Goal: Information Seeking & Learning: Learn about a topic

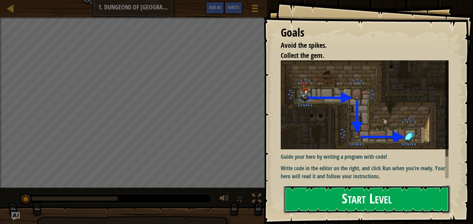
click at [331, 194] on button "Start Level" at bounding box center [367, 199] width 166 height 28
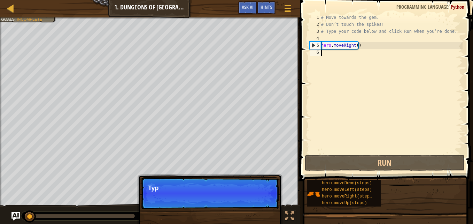
scroll to position [3, 0]
drag, startPoint x: 248, startPoint y: 199, endPoint x: 243, endPoint y: 209, distance: 11.7
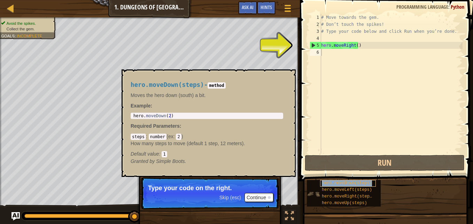
click at [352, 183] on span "hero.moveDown(steps)" at bounding box center [347, 182] width 50 height 5
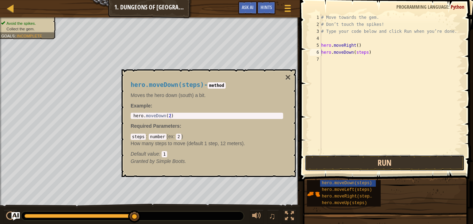
click at [343, 159] on button "Run" at bounding box center [385, 163] width 160 height 16
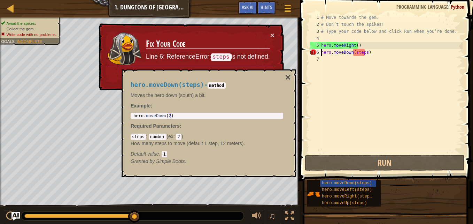
click at [356, 53] on div "# Move towards the gem. # Don’t touch the spikes! # Type your code below and cl…" at bounding box center [391, 90] width 143 height 153
type textarea "hero.moveDown(2)"
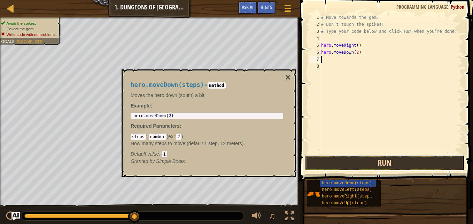
click at [400, 160] on button "Run" at bounding box center [385, 163] width 160 height 16
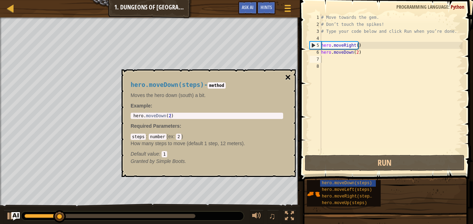
click at [288, 77] on button "×" at bounding box center [288, 77] width 6 height 10
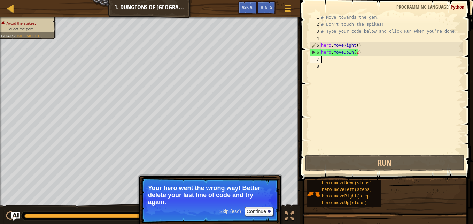
click at [354, 62] on div "# Move towards the gem. # Don’t touch the spikes! # Type your code below and cl…" at bounding box center [391, 90] width 143 height 153
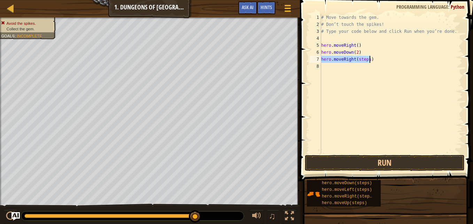
click at [360, 59] on div "# Move towards the gem. # Don’t touch the spikes! # Type your code below and cl…" at bounding box center [391, 83] width 143 height 139
click at [360, 59] on div "# Move towards the gem. # Don’t touch the spikes! # Type your code below and cl…" at bounding box center [391, 90] width 143 height 153
type textarea "hero.moveRight(2)"
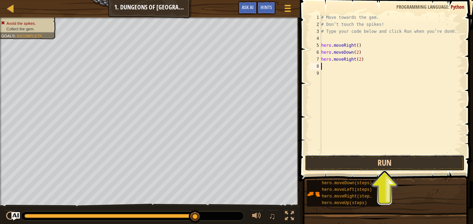
click at [390, 159] on button "Run" at bounding box center [385, 163] width 160 height 16
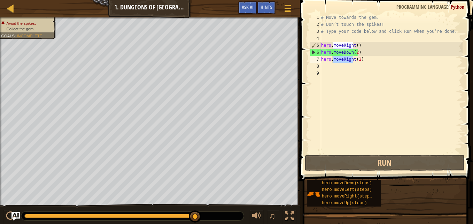
drag, startPoint x: 353, startPoint y: 59, endPoint x: 343, endPoint y: 62, distance: 10.6
click at [343, 62] on div "# Move towards the gem. # Don’t touch the spikes! # Type your code below and cl…" at bounding box center [391, 90] width 143 height 153
type textarea "hero.moveRight(2)"
click at [381, 73] on div "# Move towards the gem. # Don’t touch the spikes! # Type your code below and cl…" at bounding box center [391, 90] width 143 height 153
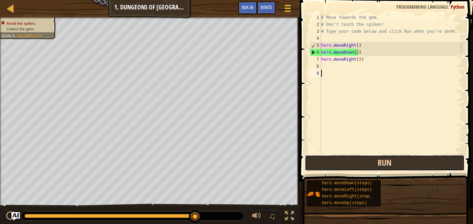
click at [353, 164] on button "Run" at bounding box center [385, 163] width 160 height 16
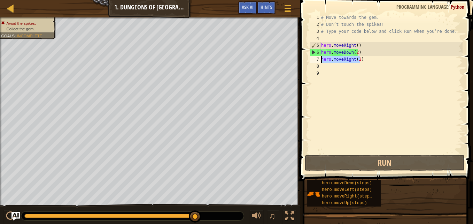
drag, startPoint x: 387, startPoint y: 60, endPoint x: 319, endPoint y: 61, distance: 68.7
click at [319, 61] on div "1 2 3 4 5 6 7 8 9 # Move towards the gem. # Don’t touch the spikes! # Type your…" at bounding box center [385, 83] width 154 height 139
type textarea "hero.moveRight(2)"
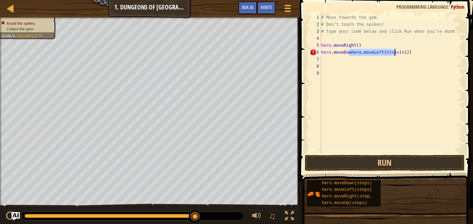
click at [359, 51] on div "# Move towards the gem. # Don’t touch the spikes! # Type your code below and cl…" at bounding box center [391, 83] width 143 height 139
click at [350, 51] on div "# Move towards the gem. # Don’t touch the spikes! # Type your code below and cl…" at bounding box center [391, 90] width 143 height 153
click at [349, 52] on div "# Move towards the gem. # Don’t touch the spikes! # Type your code below and cl…" at bounding box center [391, 90] width 143 height 153
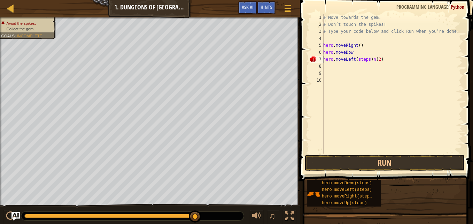
click at [352, 52] on div "# Move towards the gem. # Don’t touch the spikes! # Type your code below and cl…" at bounding box center [392, 90] width 141 height 153
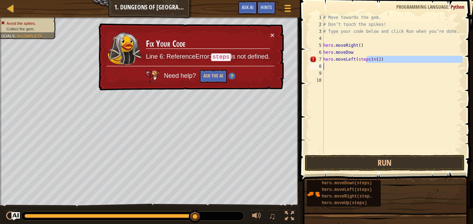
drag, startPoint x: 368, startPoint y: 61, endPoint x: 389, endPoint y: 67, distance: 22.2
click at [389, 67] on div "# Move towards the gem. # Don’t touch the spikes! # Type your code below and cl…" at bounding box center [392, 90] width 141 height 153
click at [372, 49] on div "# Move towards the gem. # Don’t touch the spikes! # Type your code below and cl…" at bounding box center [392, 90] width 141 height 153
type textarea "hero.moveDow"
paste textarea
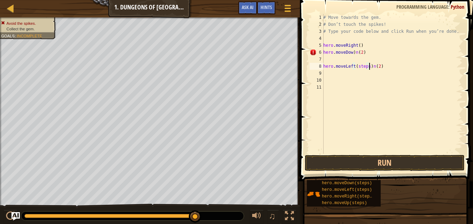
drag, startPoint x: 369, startPoint y: 67, endPoint x: 390, endPoint y: 68, distance: 20.6
click at [390, 68] on div "# Move towards the gem. # Don’t touch the spikes! # Type your code below and cl…" at bounding box center [392, 90] width 141 height 153
type textarea "hero.moveLeft(steps)"
click at [370, 60] on div "# Move towards the gem. # Don’t touch the spikes! # Type your code below and cl…" at bounding box center [392, 90] width 141 height 153
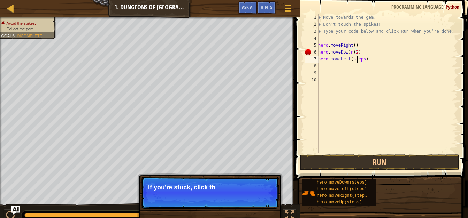
click at [361, 59] on div "# Move towards the gem. # Don’t touch the spikes! # Type your code below and cl…" at bounding box center [387, 90] width 141 height 153
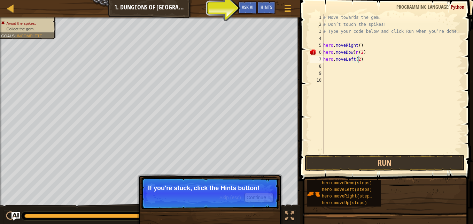
scroll to position [3, 2]
click at [262, 194] on button "Continue" at bounding box center [259, 197] width 29 height 9
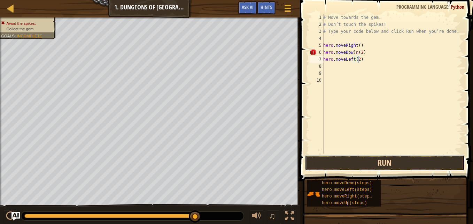
click at [381, 158] on button "Run" at bounding box center [385, 163] width 160 height 16
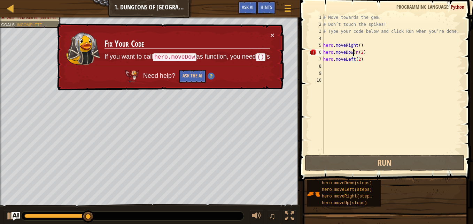
click at [354, 51] on div "# Move towards the gem. # Don’t touch the spikes! # Type your code below and cl…" at bounding box center [392, 90] width 141 height 153
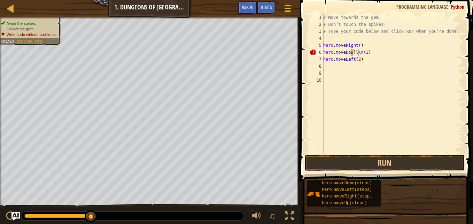
scroll to position [3, 3]
click at [382, 160] on button "Run" at bounding box center [385, 163] width 160 height 16
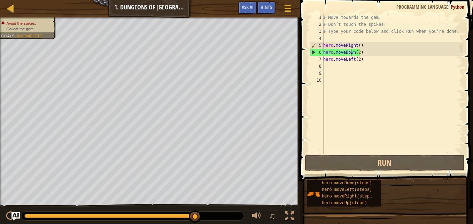
click at [356, 52] on div "# Move towards the gem. # Don’t touch the spikes! # Type your code below and cl…" at bounding box center [392, 90] width 141 height 153
click at [356, 53] on div "# Move towards the gem. # Don’t touch the spikes! # Type your code below and cl…" at bounding box center [392, 90] width 141 height 153
click at [358, 53] on div "# Move towards the gem. # Don’t touch the spikes! # Type your code below and cl…" at bounding box center [392, 90] width 141 height 153
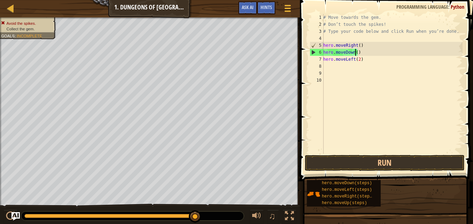
scroll to position [3, 2]
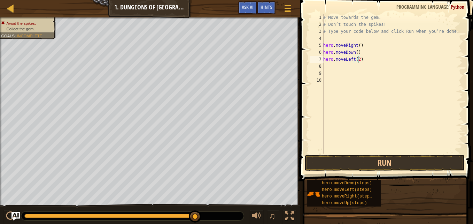
click at [359, 59] on div "# Move towards the gem. # Don’t touch the spikes! # Type your code below and cl…" at bounding box center [392, 90] width 141 height 153
type textarea "hero.moveLeft(2)"
drag, startPoint x: 361, startPoint y: 60, endPoint x: 313, endPoint y: 61, distance: 48.1
click at [313, 61] on div "hero.moveLeft(2) 1 2 3 4 5 6 7 8 9 10 # Move towards the gem. # Don’t touch the…" at bounding box center [385, 83] width 154 height 139
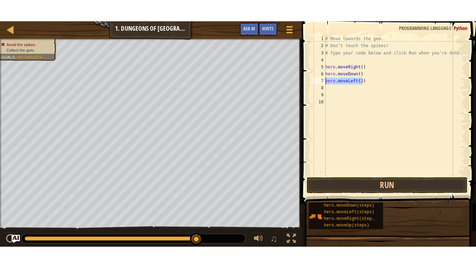
scroll to position [3, 0]
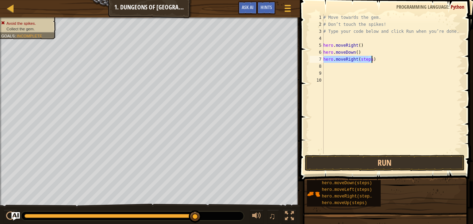
click at [364, 59] on div "# Move towards the gem. # Don’t touch the spikes! # Type your code below and cl…" at bounding box center [392, 83] width 141 height 139
click at [364, 59] on div "# Move towards the gem. # Don’t touch the spikes! # Type your code below and cl…" at bounding box center [392, 90] width 141 height 153
type textarea "hero.moveRight()"
click at [370, 161] on button "Run" at bounding box center [385, 163] width 160 height 16
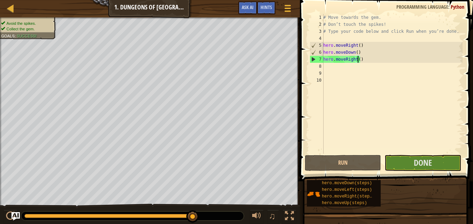
drag, startPoint x: 444, startPoint y: 160, endPoint x: 420, endPoint y: 171, distance: 26.2
click at [420, 171] on span at bounding box center [387, 80] width 179 height 201
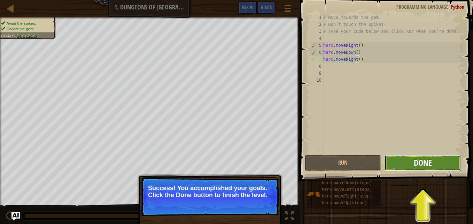
click at [423, 168] on span "Done" at bounding box center [423, 162] width 18 height 11
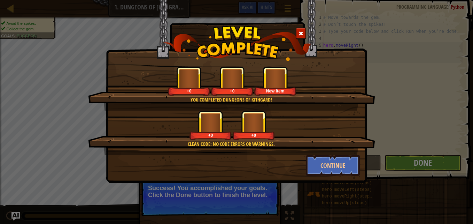
click at [423, 168] on div "You completed Dungeons of Kithgard! +0 +0 New Item Clean code: no code errors o…" at bounding box center [236, 112] width 473 height 224
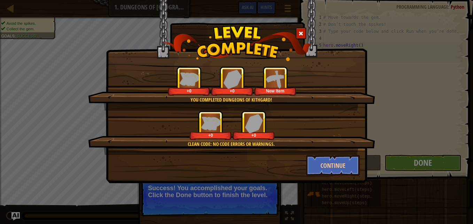
click at [423, 168] on div "You completed Dungeons of Kithgard! +0 +0 New Item Clean code: no code errors o…" at bounding box center [236, 112] width 473 height 224
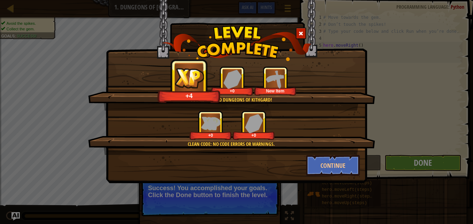
click at [423, 168] on div "You completed Dungeons of Kithgard! +4 +0 New Item Clean code: no code errors o…" at bounding box center [236, 112] width 473 height 224
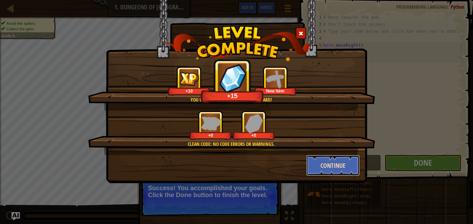
click at [340, 166] on button "Continue" at bounding box center [333, 165] width 54 height 21
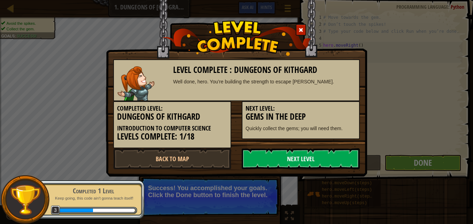
click at [323, 155] on link "Next Level" at bounding box center [301, 158] width 118 height 21
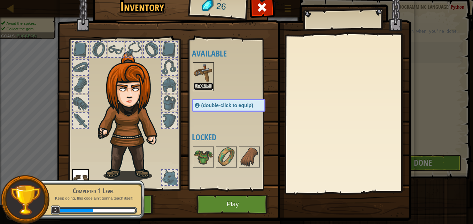
click at [206, 84] on button "Equip" at bounding box center [204, 86] width 20 height 7
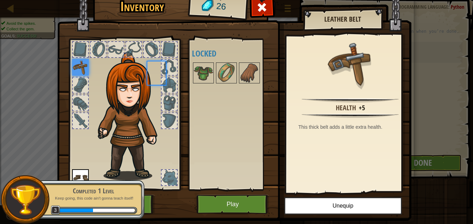
click at [206, 1] on body "Map Introduction to Computer Science 1. Dungeons of Kithgard Game Menu Done Hin…" at bounding box center [236, 0] width 473 height 1
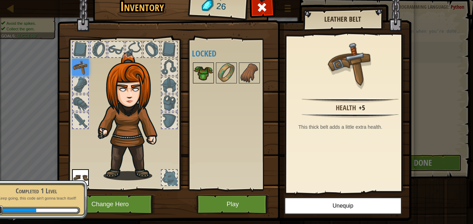
click at [199, 71] on img at bounding box center [204, 73] width 20 height 20
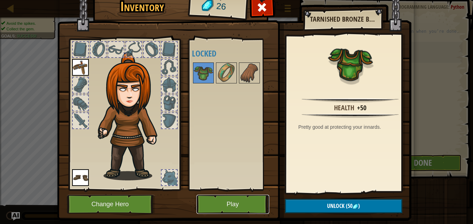
click at [224, 201] on button "Play" at bounding box center [233, 203] width 73 height 19
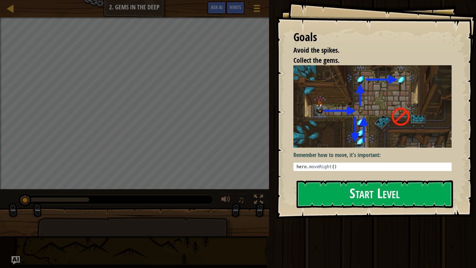
click at [344, 169] on div "Remember how to move, it's important: 1 hero . moveRight ( ) הההההההההההההההההה…" at bounding box center [374, 119] width 163 height 108
click at [341, 190] on button "Start Level" at bounding box center [375, 194] width 156 height 28
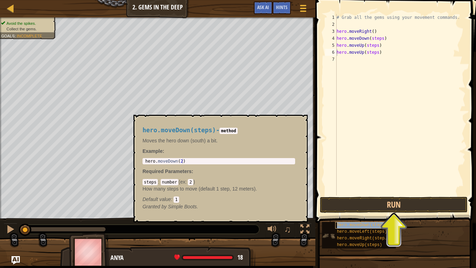
click at [360, 223] on span "hero.moveDown(steps)" at bounding box center [362, 224] width 50 height 5
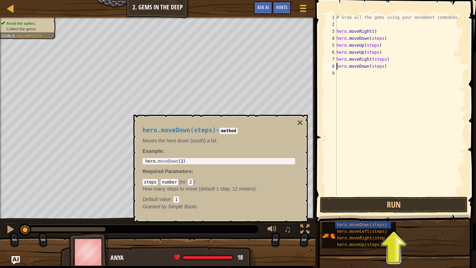
click at [373, 68] on div "# Grab all the gems using your movement commands. hero . moveRight ( ) hero . m…" at bounding box center [400, 111] width 130 height 195
click at [375, 57] on div "# Grab all the gems using your movement commands. hero . moveRight ( ) hero . m…" at bounding box center [400, 111] width 130 height 195
click at [366, 51] on div "# Grab all the gems using your movement commands. hero . moveRight ( ) hero . m…" at bounding box center [400, 111] width 130 height 195
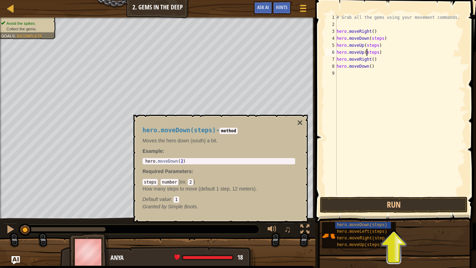
click at [366, 51] on div "# Grab all the gems using your movement commands. hero . moveRight ( ) hero . m…" at bounding box center [400, 111] width 130 height 195
click at [371, 47] on div "# Grab all the gems using your movement commands. hero . moveRight ( ) hero . m…" at bounding box center [400, 111] width 130 height 195
click at [371, 41] on div "# Grab all the gems using your movement commands. hero . moveRight ( ) hero . m…" at bounding box center [400, 111] width 130 height 195
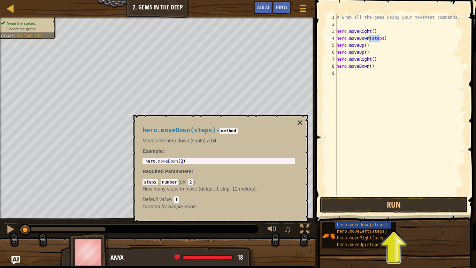
type textarea "hero.moveDown()"
click at [353, 196] on span at bounding box center [396, 101] width 166 height 243
click at [356, 201] on button "Run" at bounding box center [394, 205] width 148 height 16
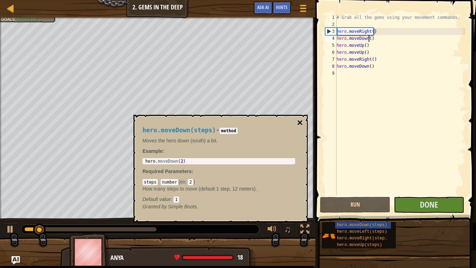
click at [298, 123] on button "×" at bounding box center [300, 123] width 6 height 10
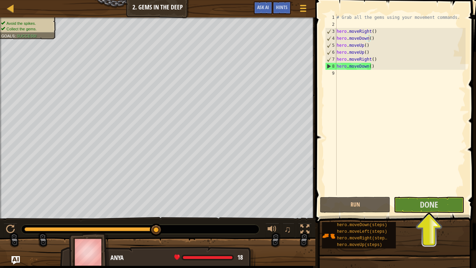
click at [384, 100] on div "# Grab all the gems using your movement commands. hero . moveRight ( ) hero . m…" at bounding box center [400, 111] width 130 height 195
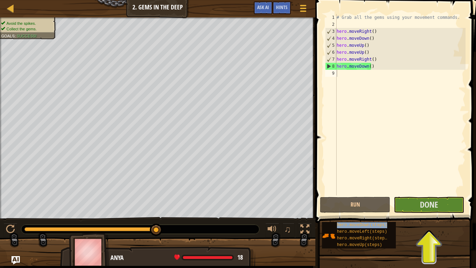
type textarea "hero.moveDown(steps)"
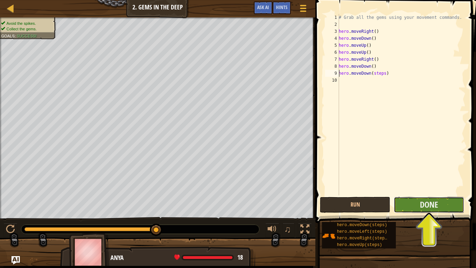
click at [412, 204] on button "Done" at bounding box center [429, 205] width 70 height 16
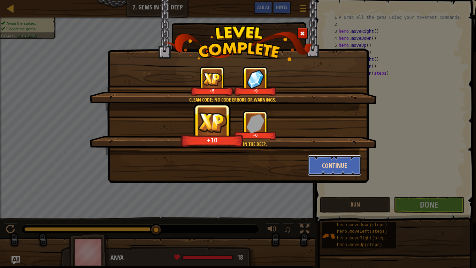
click at [346, 171] on button "Continue" at bounding box center [335, 165] width 54 height 21
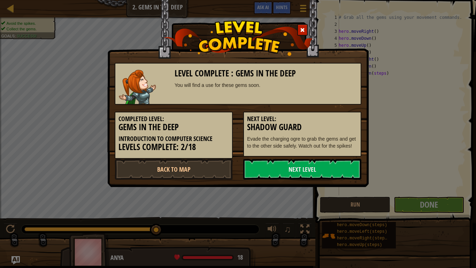
click at [346, 171] on link "Next Level" at bounding box center [302, 169] width 118 height 21
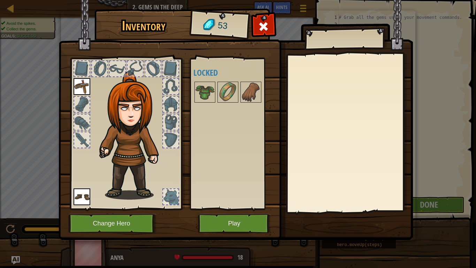
click at [346, 171] on div at bounding box center [349, 133] width 123 height 156
click at [261, 223] on button "Play" at bounding box center [234, 223] width 73 height 19
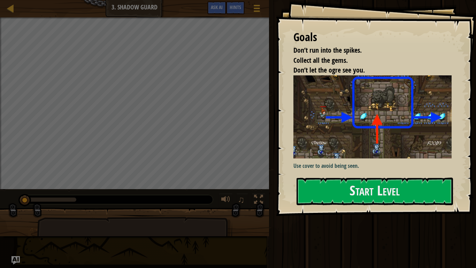
click at [351, 175] on div "Goals Don’t run into the spikes. Collect all the gems. Don’t let the ogre see y…" at bounding box center [376, 108] width 200 height 216
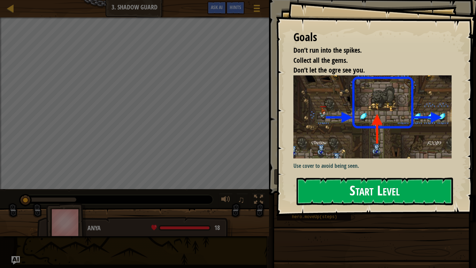
click at [351, 181] on button "Start Level" at bounding box center [375, 191] width 156 height 28
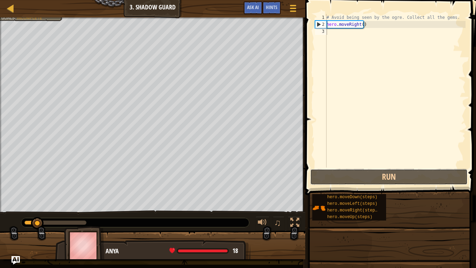
click at [351, 181] on button "Run" at bounding box center [389, 177] width 158 height 16
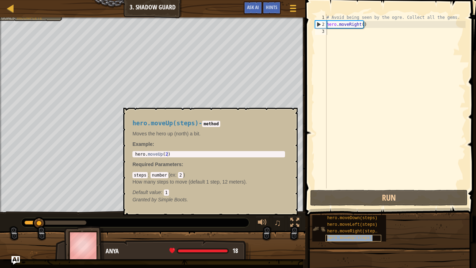
click at [357, 223] on span "hero.moveUp(steps)" at bounding box center [349, 237] width 45 height 5
click at [357, 223] on div "hero.moveRight(steps)" at bounding box center [353, 231] width 56 height 7
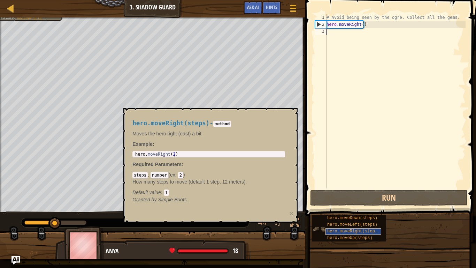
click at [357, 223] on div "hero.moveRight(steps)" at bounding box center [353, 231] width 56 height 7
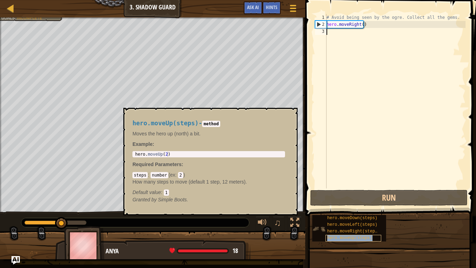
click at [356, 223] on span "hero.moveUp(steps)" at bounding box center [349, 237] width 45 height 5
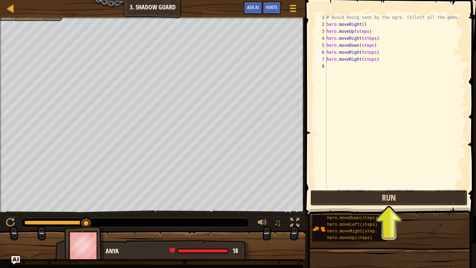
click at [363, 197] on button "Run" at bounding box center [389, 198] width 158 height 16
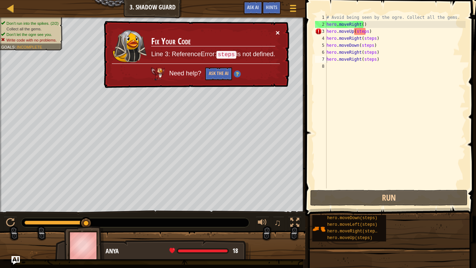
click at [276, 30] on button "×" at bounding box center [278, 32] width 4 height 7
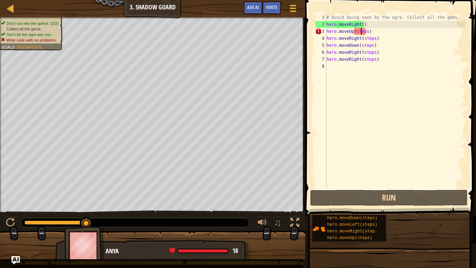
click at [361, 33] on div "# Avoid being seen by the ogre. Collect all the gems. hero . moveRight ( ) hero…" at bounding box center [395, 108] width 140 height 188
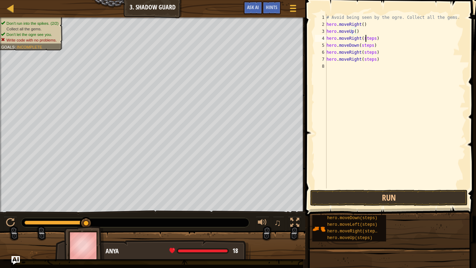
click at [366, 41] on div "# Avoid being seen by the ogre. Collect all the gems. hero . moveRight ( ) hero…" at bounding box center [395, 108] width 140 height 188
click at [365, 45] on div "# Avoid being seen by the ogre. Collect all the gems. hero . moveRight ( ) hero…" at bounding box center [395, 108] width 140 height 188
click at [366, 53] on div "# Avoid being seen by the ogre. Collect all the gems. hero . moveRight ( ) hero…" at bounding box center [395, 108] width 140 height 188
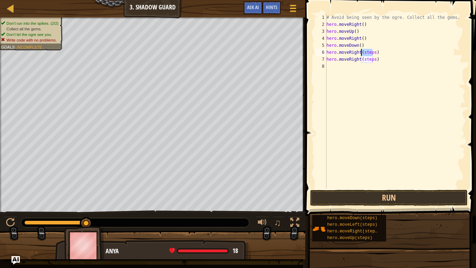
click at [366, 53] on div "# Avoid being seen by the ogre. Collect all the gems. hero . moveRight ( ) hero…" at bounding box center [395, 108] width 140 height 188
click at [368, 59] on div "# Avoid being seen by the ogre. Collect all the gems. hero . moveRight ( ) hero…" at bounding box center [395, 108] width 140 height 188
type textarea "hero.moveRight()"
click at [366, 192] on button "Run" at bounding box center [389, 198] width 158 height 16
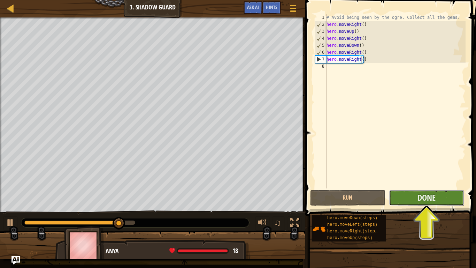
click at [416, 195] on button "Done" at bounding box center [426, 198] width 75 height 16
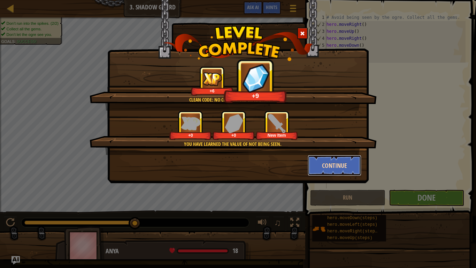
click at [347, 172] on button "Continue" at bounding box center [335, 165] width 54 height 21
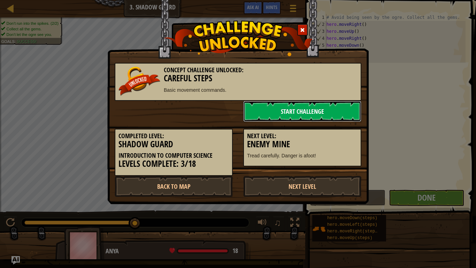
click at [282, 105] on link "Start Challenge" at bounding box center [302, 111] width 118 height 21
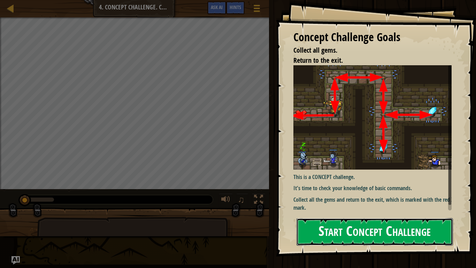
click at [339, 223] on button "Start Concept Challenge" at bounding box center [375, 232] width 156 height 28
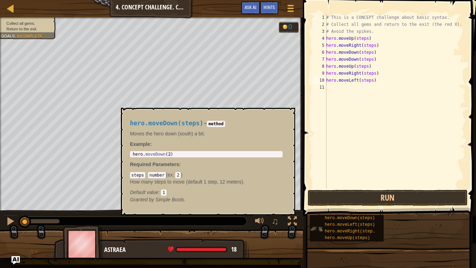
click at [312, 223] on img at bounding box center [316, 228] width 13 height 13
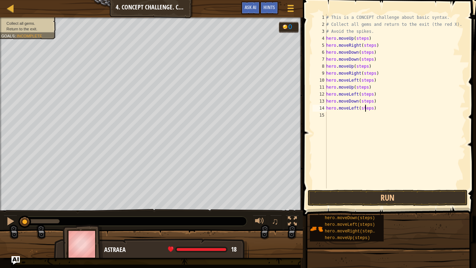
click at [366, 107] on div "# This is a CONCEPT challenge about basic syntax. # Collect all gems and return…" at bounding box center [395, 108] width 141 height 188
click at [363, 96] on div "# This is a CONCEPT challenge about basic syntax. # Collect all gems and return…" at bounding box center [395, 108] width 141 height 188
click at [362, 102] on div "# This is a CONCEPT challenge about basic syntax. # Collect all gems and return…" at bounding box center [395, 108] width 141 height 188
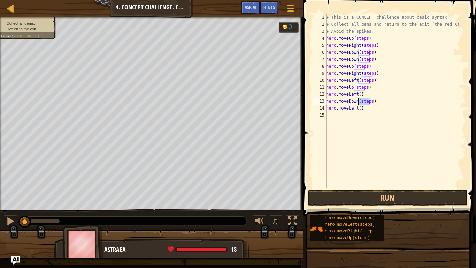
click at [362, 102] on div "# This is a CONCEPT challenge about basic syntax. # Collect all gems and return…" at bounding box center [395, 108] width 141 height 188
click at [362, 90] on div "# This is a CONCEPT challenge about basic syntax. # Collect all gems and return…" at bounding box center [395, 108] width 141 height 188
click at [367, 76] on div "# This is a CONCEPT challenge about basic syntax. # Collect all gems and return…" at bounding box center [395, 108] width 141 height 188
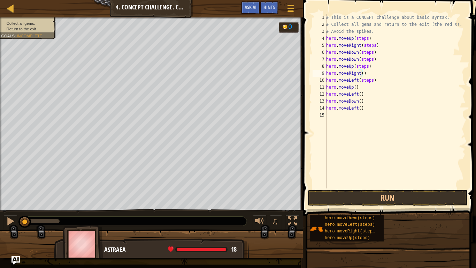
click at [366, 82] on div "# This is a CONCEPT challenge about basic syntax. # Collect all gems and return…" at bounding box center [395, 108] width 141 height 188
click at [358, 66] on div "# This is a CONCEPT challenge about basic syntax. # Collect all gems and return…" at bounding box center [395, 108] width 141 height 188
click at [363, 59] on div "# This is a CONCEPT challenge about basic syntax. # Collect all gems and return…" at bounding box center [395, 108] width 141 height 188
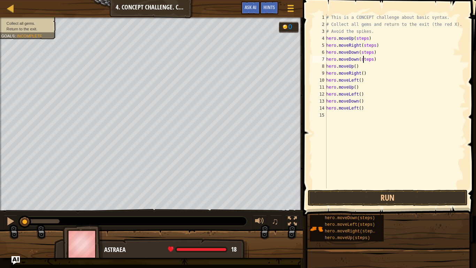
click at [363, 59] on div "# This is a CONCEPT challenge about basic syntax. # Collect all gems and return…" at bounding box center [395, 108] width 141 height 188
click at [368, 42] on div "# This is a CONCEPT challenge about basic syntax. # Collect all gems and return…" at bounding box center [395, 108] width 141 height 188
click at [366, 50] on div "# This is a CONCEPT challenge about basic syntax. # Collect all gems and return…" at bounding box center [395, 108] width 141 height 188
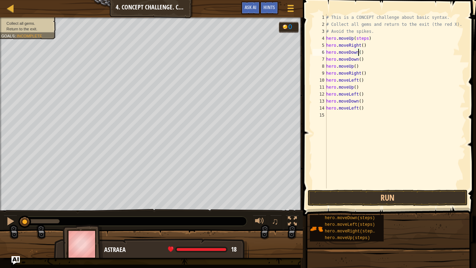
click at [361, 36] on div "# This is a CONCEPT challenge about basic syntax. # Collect all gems and return…" at bounding box center [395, 108] width 141 height 188
type textarea "hero.moveUp()"
click at [370, 198] on button "Run" at bounding box center [388, 198] width 160 height 16
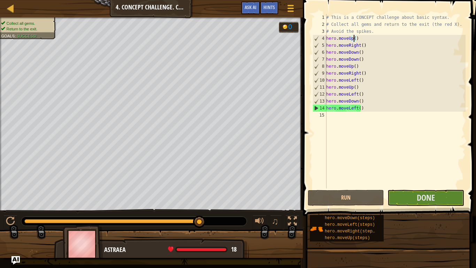
drag, startPoint x: 76, startPoint y: 221, endPoint x: 223, endPoint y: 231, distance: 147.0
click at [223, 223] on div "Collect all gems. Return to the exit. Goals : Success! 0 ♫ Astraea 18 x: -2 y: …" at bounding box center [238, 137] width 476 height 240
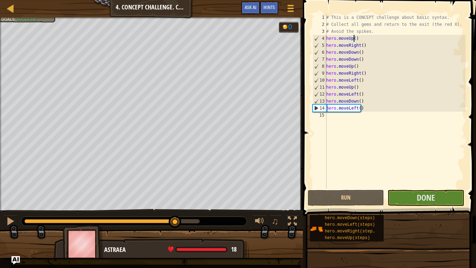
drag, startPoint x: 38, startPoint y: 218, endPoint x: 175, endPoint y: 238, distance: 137.7
click at [175, 223] on div "Collect all gems. Return to the exit. Goals : Success! 0 ♫ Astraea 18 x: 6 y: 1…" at bounding box center [238, 137] width 476 height 240
click at [428, 201] on span "Done" at bounding box center [426, 197] width 18 height 11
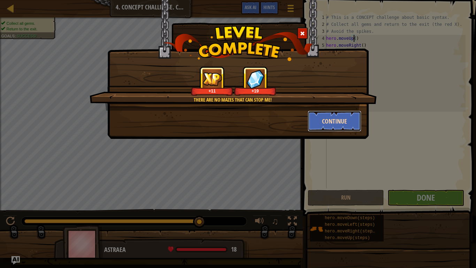
click at [328, 125] on button "Continue" at bounding box center [335, 120] width 54 height 21
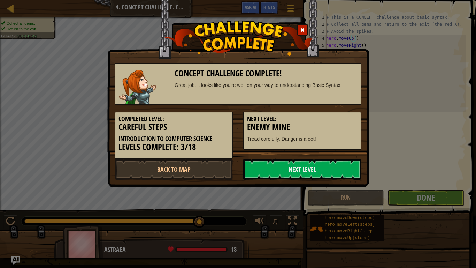
click at [331, 124] on h3 "Enemy Mine" at bounding box center [302, 126] width 110 height 9
click at [310, 169] on link "Next Level" at bounding box center [302, 169] width 118 height 21
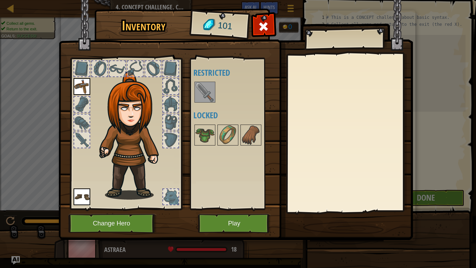
click at [203, 89] on img at bounding box center [205, 92] width 20 height 20
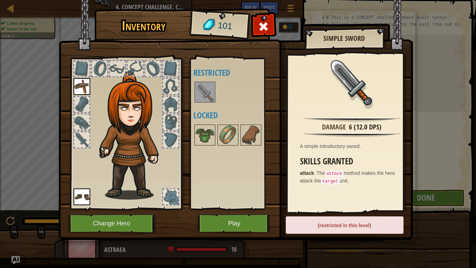
click at [206, 98] on img at bounding box center [205, 92] width 20 height 20
click at [205, 138] on img at bounding box center [205, 135] width 20 height 20
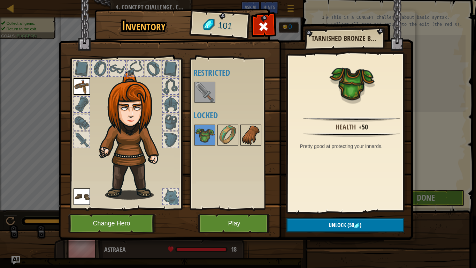
click at [247, 133] on img at bounding box center [251, 135] width 20 height 20
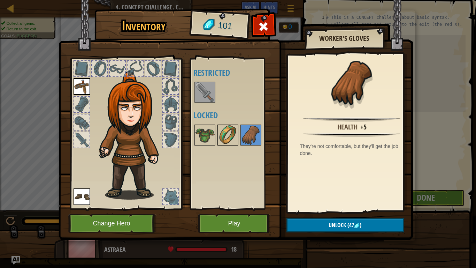
click at [221, 127] on img at bounding box center [228, 135] width 20 height 20
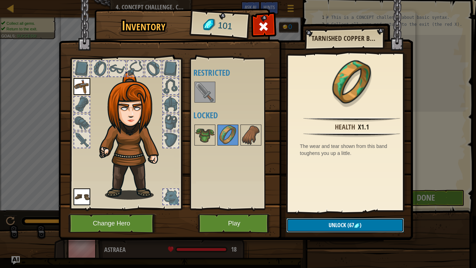
click at [337, 220] on button "Unlock (67 )" at bounding box center [344, 225] width 117 height 14
click at [337, 220] on button "Confirm" at bounding box center [344, 225] width 117 height 14
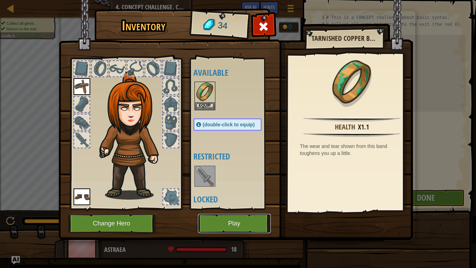
drag, startPoint x: 247, startPoint y: 221, endPoint x: 247, endPoint y: 119, distance: 102.1
click at [247, 119] on div "Inventory 34 Available Equip Equip Equip (double-click to equip) Restricted Loc…" at bounding box center [238, 125] width 354 height 230
click at [198, 101] on img at bounding box center [205, 92] width 20 height 20
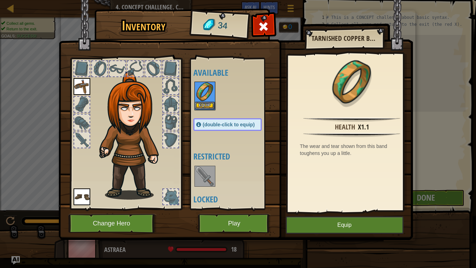
click at [198, 101] on img at bounding box center [205, 92] width 20 height 20
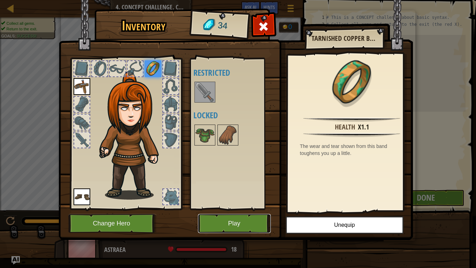
click at [232, 223] on button "Play" at bounding box center [234, 223] width 73 height 19
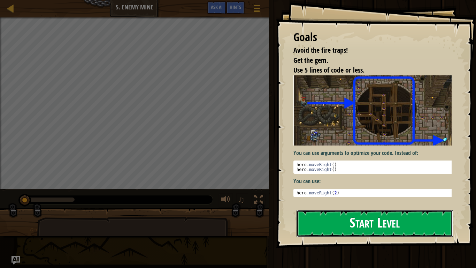
click at [323, 221] on button "Start Level" at bounding box center [375, 223] width 156 height 28
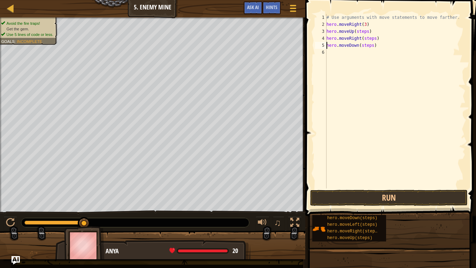
click at [362, 46] on div "# Use arguments with move statements to move farther. hero . moveRight ( 3 ) he…" at bounding box center [395, 108] width 140 height 188
click at [368, 38] on div "# Use arguments with move statements to move farther. hero . moveRight ( 3 ) he…" at bounding box center [395, 108] width 140 height 188
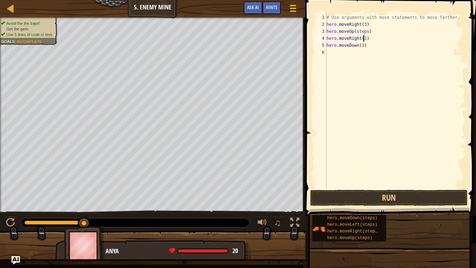
click at [356, 31] on div "# Use arguments with move statements to move farther. hero . moveRight ( 3 ) he…" at bounding box center [395, 108] width 140 height 188
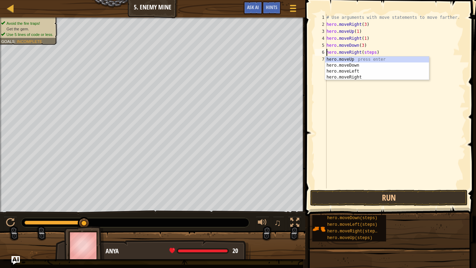
click at [366, 53] on div "# Use arguments with move statements to move farther. hero . moveRight ( 3 ) he…" at bounding box center [395, 108] width 140 height 188
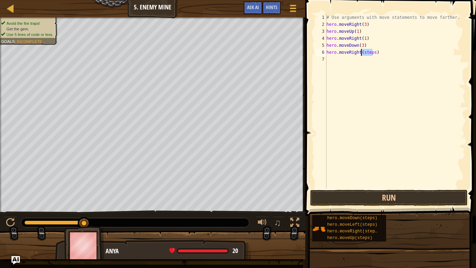
click at [366, 53] on div "# Use arguments with move statements to move farther. hero . moveRight ( 3 ) he…" at bounding box center [395, 108] width 140 height 188
type textarea "hero.moveRight(2)"
click at [408, 197] on button "Run" at bounding box center [389, 198] width 158 height 16
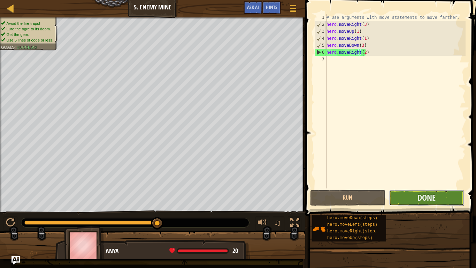
click at [441, 202] on button "Done" at bounding box center [426, 198] width 75 height 16
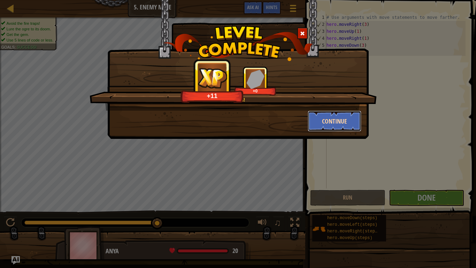
click at [335, 130] on button "Continue" at bounding box center [335, 120] width 54 height 21
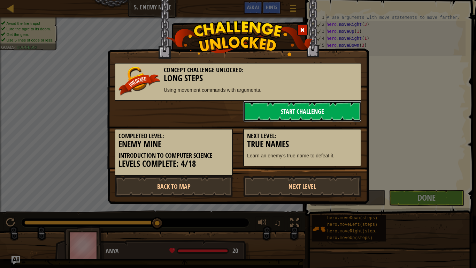
click at [320, 112] on link "Start Challenge" at bounding box center [302, 111] width 118 height 21
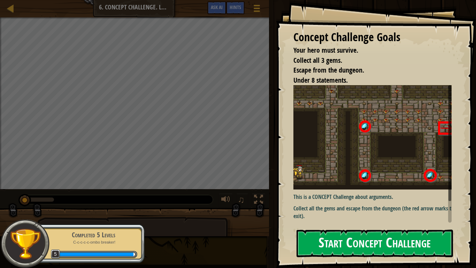
click at [332, 223] on button "Start Concept Challenge" at bounding box center [375, 243] width 156 height 28
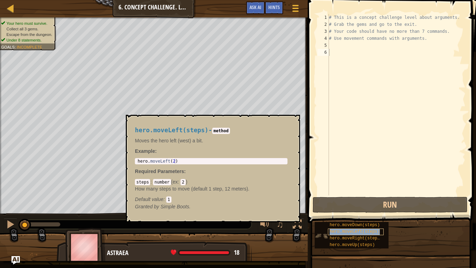
click at [358, 223] on div "hero.moveLeft(steps)" at bounding box center [356, 231] width 56 height 7
click at [358, 223] on span "hero.moveRight(steps)" at bounding box center [356, 238] width 53 height 5
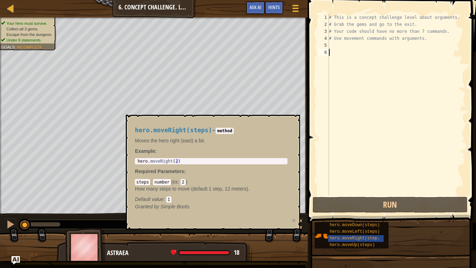
click at [348, 52] on div "# This is a concept challenge level about arguments. # Grab the gems and go to …" at bounding box center [397, 111] width 138 height 195
click at [351, 48] on div "# This is a concept challenge level about arguments. # Grab the gems and go to …" at bounding box center [397, 111] width 138 height 195
type textarea "m"
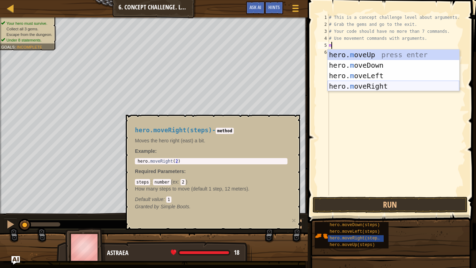
click at [364, 87] on div "hero. m oveUp press enter hero. m oveDown press enter hero. m oveLeft press ent…" at bounding box center [394, 80] width 132 height 63
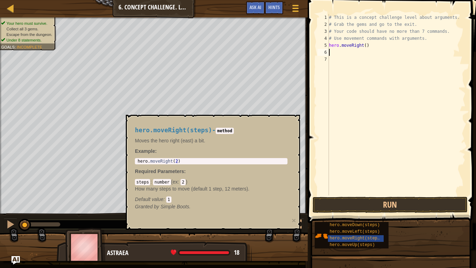
type textarea "m"
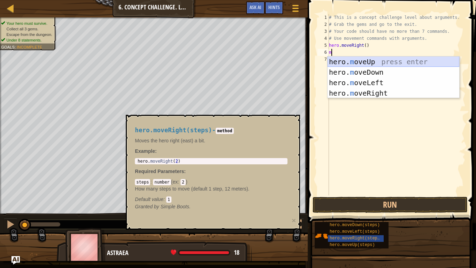
click at [373, 63] on div "hero. m oveUp press enter hero. m oveDown press enter hero. m oveLeft press ent…" at bounding box center [394, 87] width 132 height 63
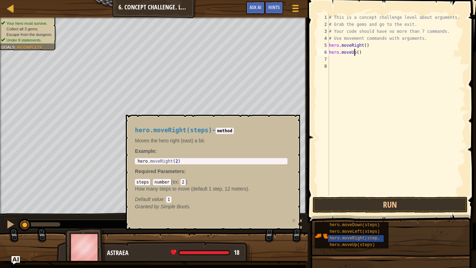
click at [355, 51] on div "# This is a concept challenge level about arguments. # Grab the gems and go to …" at bounding box center [397, 111] width 138 height 195
click at [356, 52] on div "# This is a concept challenge level about arguments. # Grab the gems and go to …" at bounding box center [397, 111] width 138 height 195
click at [363, 44] on div "# This is a concept challenge level about arguments. # Grab the gems and go to …" at bounding box center [397, 111] width 138 height 195
type textarea "hero.moveRight(1)"
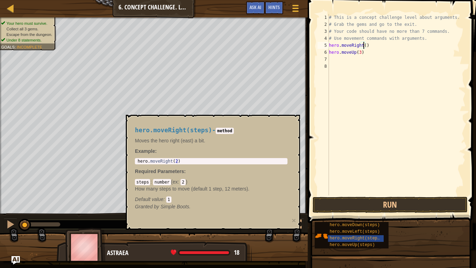
scroll to position [3, 3]
click at [360, 63] on div "# This is a concept challenge level about arguments. # Grab the gems and go to …" at bounding box center [397, 111] width 138 height 195
click at [360, 55] on div "# This is a concept challenge level about arguments. # Grab the gems and go to …" at bounding box center [397, 111] width 138 height 195
type textarea "hero.moveUp(3)"
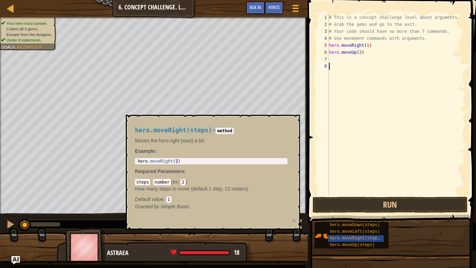
click at [360, 63] on div "# This is a concept challenge level about arguments. # Grab the gems and go to …" at bounding box center [397, 111] width 138 height 195
click at [360, 61] on div "# This is a concept challenge level about arguments. # Grab the gems and go to …" at bounding box center [397, 111] width 138 height 195
type textarea "m"
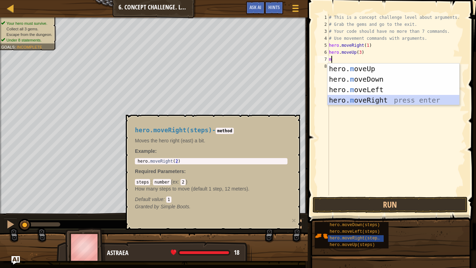
click at [383, 101] on div "hero. m oveUp press enter hero. m oveDown press enter hero. m oveLeft press ent…" at bounding box center [394, 94] width 132 height 63
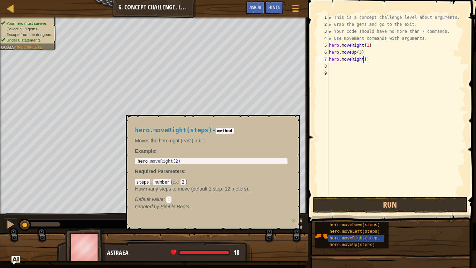
click at [364, 60] on div "# This is a concept challenge level about arguments. # Grab the gems and go to …" at bounding box center [397, 111] width 138 height 195
type textarea "hero.moveRight(2)"
click at [364, 72] on div "# This is a concept challenge level about arguments. # Grab the gems and go to …" at bounding box center [397, 111] width 138 height 195
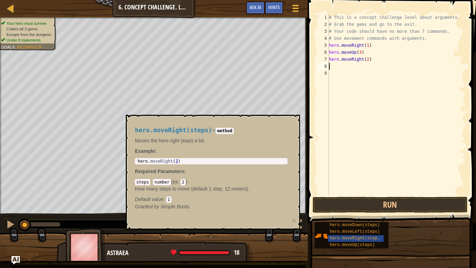
click at [368, 66] on div "# This is a concept challenge level about arguments. # Grab the gems and go to …" at bounding box center [397, 111] width 138 height 195
type textarea "m"
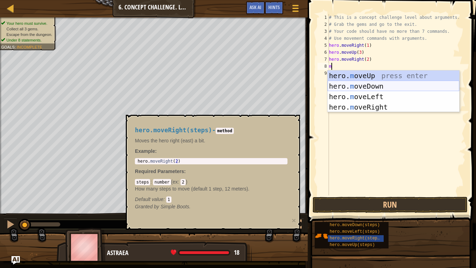
click at [363, 85] on div "hero. m oveUp press enter hero. m oveDown press enter hero. m oveLeft press ent…" at bounding box center [394, 101] width 132 height 63
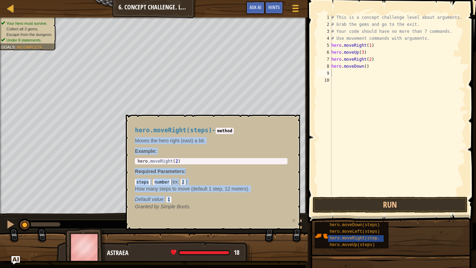
drag, startPoint x: 289, startPoint y: 124, endPoint x: 277, endPoint y: 210, distance: 87.1
click at [277, 210] on div "hero.moveRight(steps) - method Moves the hero right (east) a bit. Example : 1 h…" at bounding box center [211, 168] width 162 height 96
click at [292, 220] on button "×" at bounding box center [294, 219] width 4 height 7
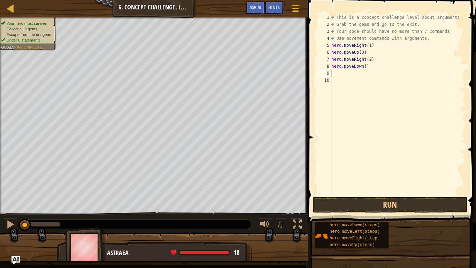
click at [363, 67] on div "# This is a concept challenge level about arguments. # Grab the gems and go to …" at bounding box center [398, 111] width 136 height 195
type textarea "hero.moveDown(3)"
click at [359, 76] on div "# This is a concept challenge level about arguments. # Grab the gems and go to …" at bounding box center [398, 111] width 136 height 195
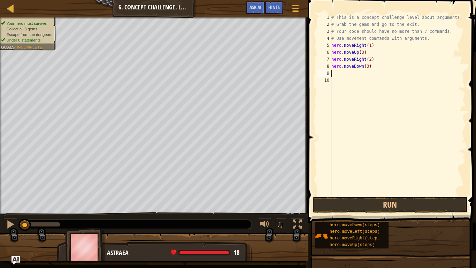
type textarea "m"
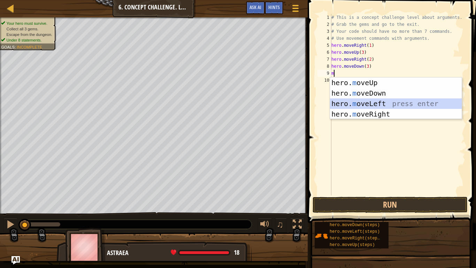
click at [358, 101] on div "hero. m oveUp press enter hero. m oveDown press enter hero. m oveLeft press ent…" at bounding box center [396, 108] width 132 height 63
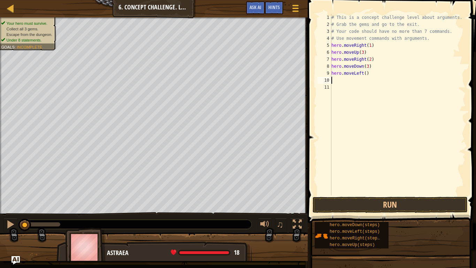
click at [364, 76] on div "# This is a concept challenge level about arguments. # Grab the gems and go to …" at bounding box center [398, 111] width 136 height 195
type textarea "hero.moveLeft(1)"
click at [347, 82] on div "# This is a concept challenge level about arguments. # Grab the gems and go to …" at bounding box center [398, 111] width 136 height 195
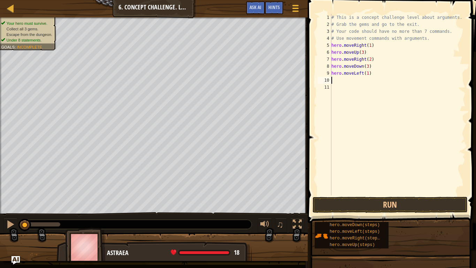
type textarea "m"
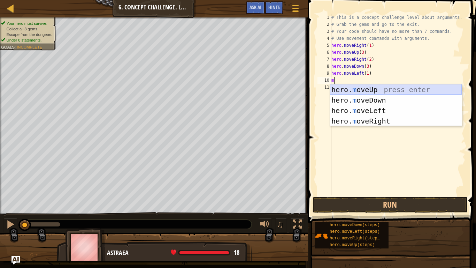
click at [346, 90] on div "hero. m oveUp press enter hero. m oveDown press enter hero. m oveLeft press ent…" at bounding box center [396, 115] width 132 height 63
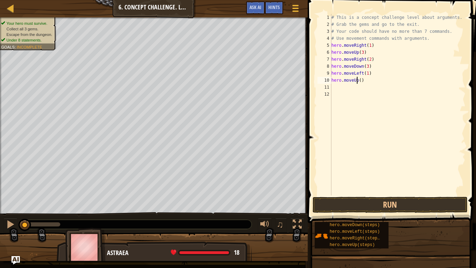
click at [357, 83] on div "# This is a concept challenge level about arguments. # Grab the gems and go to …" at bounding box center [398, 111] width 136 height 195
click at [359, 83] on div "# This is a concept challenge level about arguments. # Grab the gems and go to …" at bounding box center [398, 111] width 136 height 195
type textarea "hero.moveUp(2)"
click at [370, 87] on div "# This is a concept challenge level about arguments. # Grab the gems and go to …" at bounding box center [398, 111] width 136 height 195
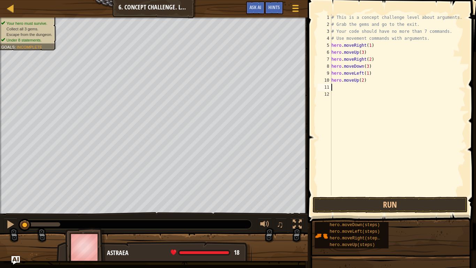
scroll to position [3, 0]
type textarea "m"
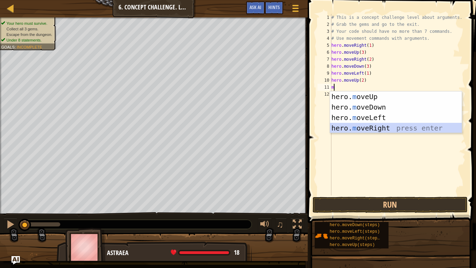
click at [372, 126] on div "hero. m oveUp press enter hero. m oveDown press enter hero. m oveLeft press ent…" at bounding box center [396, 122] width 132 height 63
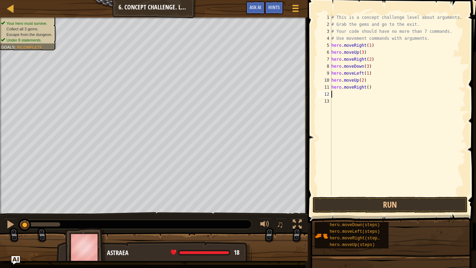
click at [366, 88] on div "# This is a concept challenge level about arguments. # Grab the gems and go to …" at bounding box center [398, 111] width 136 height 195
type textarea "hero.moveRight(3)"
click at [351, 206] on button "Run" at bounding box center [390, 205] width 155 height 16
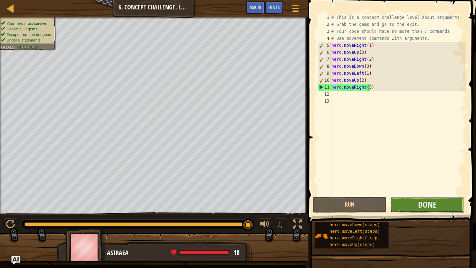
click at [416, 205] on button "Done" at bounding box center [427, 205] width 74 height 16
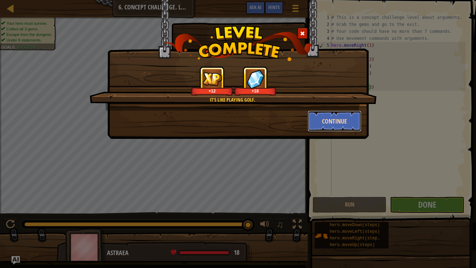
click at [331, 126] on button "Continue" at bounding box center [335, 120] width 54 height 21
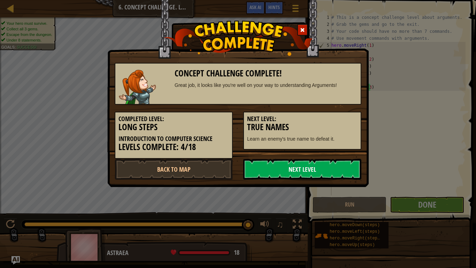
click at [308, 170] on link "Next Level" at bounding box center [302, 169] width 118 height 21
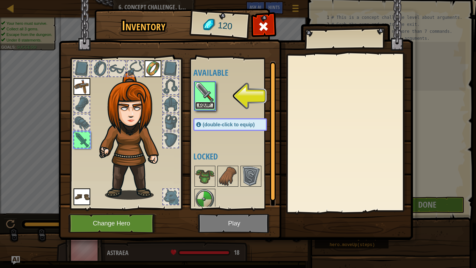
click at [204, 105] on button "Equip" at bounding box center [205, 105] width 20 height 7
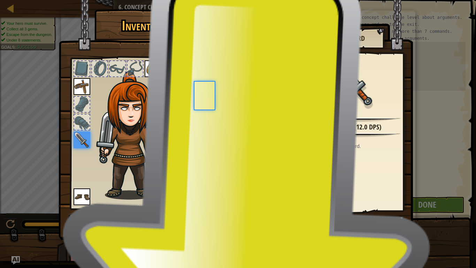
click at [204, 105] on img at bounding box center [205, 115] width 20 height 20
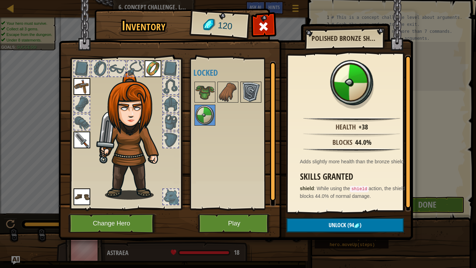
click at [242, 94] on img at bounding box center [251, 92] width 20 height 20
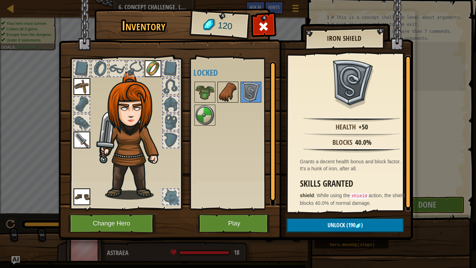
click at [229, 85] on img at bounding box center [228, 92] width 20 height 20
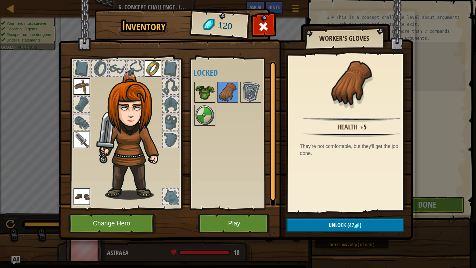
click at [214, 86] on img at bounding box center [205, 92] width 20 height 20
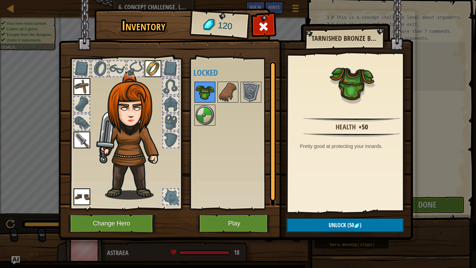
click at [214, 86] on img at bounding box center [205, 92] width 20 height 20
click at [224, 88] on img at bounding box center [228, 92] width 20 height 20
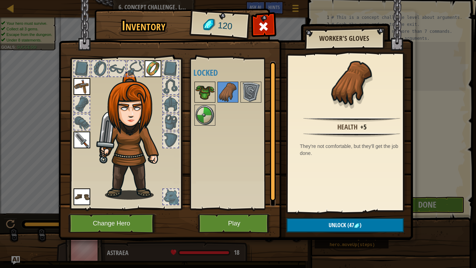
click at [210, 90] on img at bounding box center [205, 92] width 20 height 20
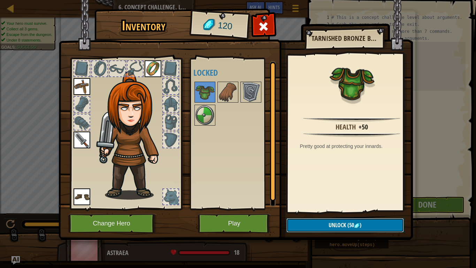
click at [318, 223] on button "Unlock (50 )" at bounding box center [344, 225] width 117 height 14
click at [318, 223] on button "Confirm" at bounding box center [344, 225] width 117 height 14
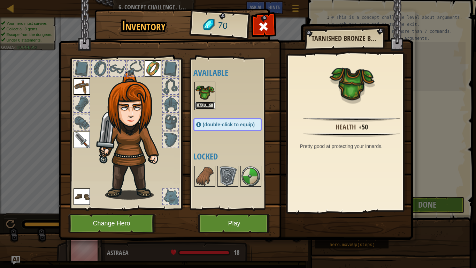
click at [209, 105] on button "Equip" at bounding box center [205, 105] width 20 height 7
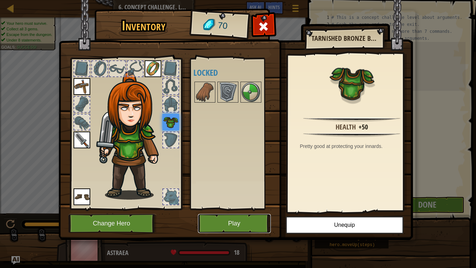
click at [237, 223] on button "Play" at bounding box center [234, 223] width 73 height 19
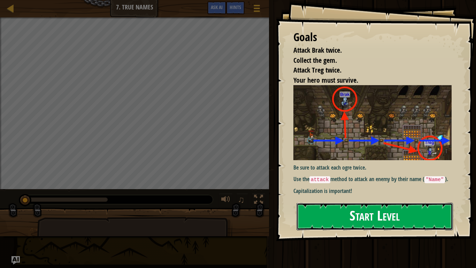
click at [359, 207] on button "Start Level" at bounding box center [375, 216] width 156 height 28
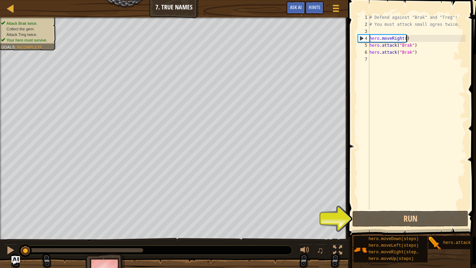
click at [414, 40] on div "# Defend against "Brak" and "Treg"! # You must attack small ogres twice. hero .…" at bounding box center [417, 118] width 98 height 209
type textarea "hero.moveRight()"
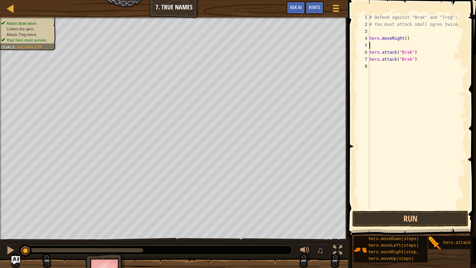
type textarea "m"
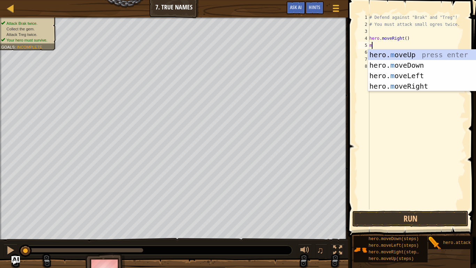
scroll to position [3, 0]
click at [412, 55] on div "hero. m oveUp press enter hero. m oveDown press enter hero. m oveLeft press ent…" at bounding box center [434, 80] width 132 height 63
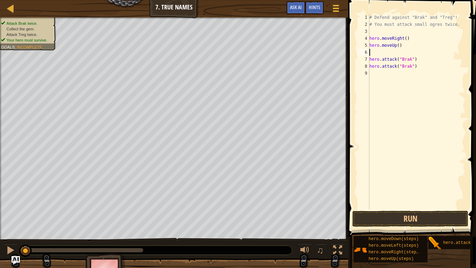
type textarea "hero.moveUp()"
click at [397, 69] on div "# Defend against "Brak" and "Treg"! # You must attack small ogres twice. hero .…" at bounding box center [417, 118] width 98 height 209
type textarea ","
type textarea "m"
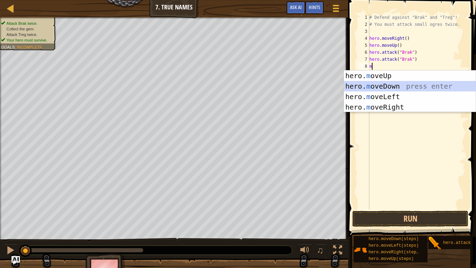
click at [402, 81] on div "hero. m oveUp press enter hero. m oveDown press enter hero. m oveLeft press ent…" at bounding box center [410, 101] width 132 height 63
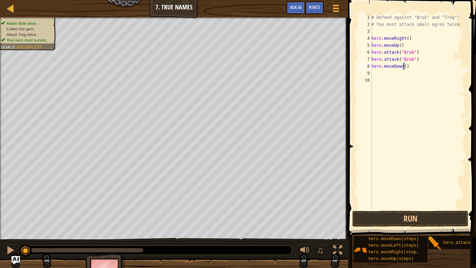
click at [404, 67] on div "# Defend against "Brak" and "Treg"! # You must attack small ogres twice. hero .…" at bounding box center [417, 118] width 95 height 209
type textarea "hero.moveDown()"
click at [403, 73] on div "# Defend against "Brak" and "Treg"! # You must attack small ogres twice. hero .…" at bounding box center [417, 118] width 95 height 209
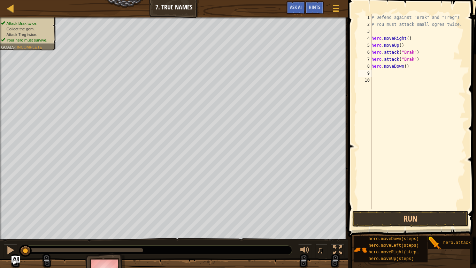
type textarea "m"
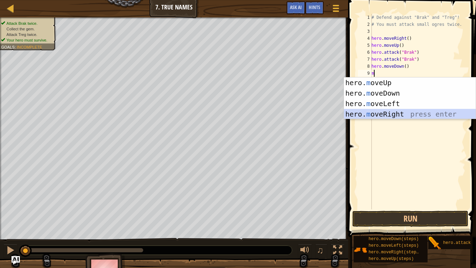
click at [390, 110] on div "hero. m oveUp press enter hero. m oveDown press enter hero. m oveLeft press ent…" at bounding box center [410, 108] width 132 height 63
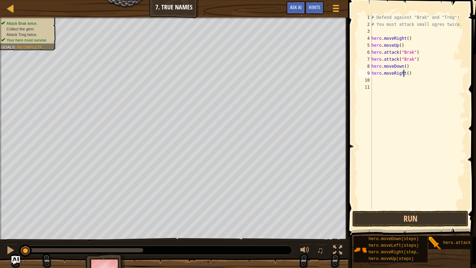
click at [404, 73] on div "# Defend against "Brak" and "Treg"! # You must attack small ogres twice. hero .…" at bounding box center [417, 118] width 95 height 209
type textarea "hero.moveRight2()"
click at [399, 82] on div "# Defend against "Brak" and "Treg"! # You must attack small ogres twice. hero .…" at bounding box center [417, 118] width 95 height 209
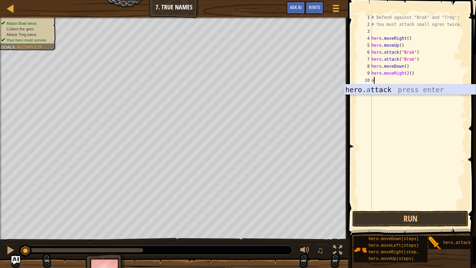
click at [400, 87] on div "hero. a ttack press enter" at bounding box center [410, 99] width 132 height 31
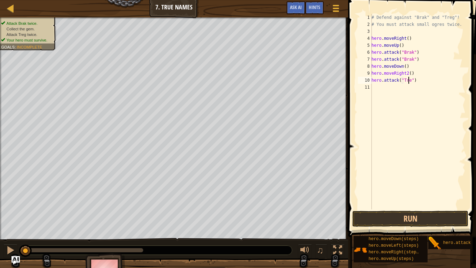
type textarea "hero.attack("Treg")"
click at [420, 81] on div "# Defend against "Brak" and "Treg"! # You must attack small ogres twice. hero .…" at bounding box center [417, 118] width 95 height 209
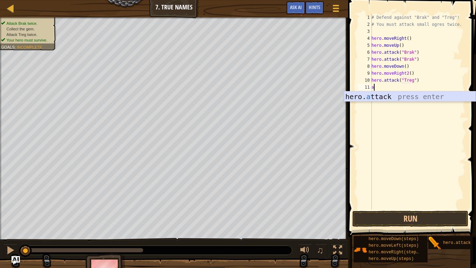
click at [418, 97] on div "hero. a ttack press enter" at bounding box center [410, 106] width 132 height 31
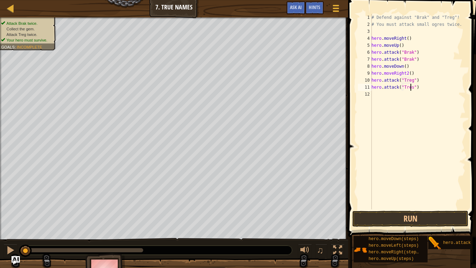
scroll to position [3, 3]
type textarea "hero.attack("Treg")"
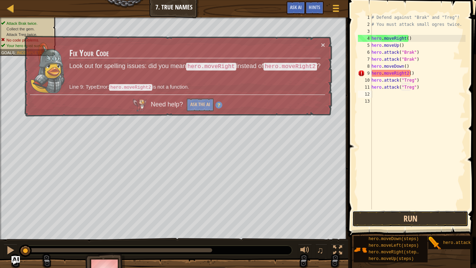
click at [384, 218] on button "Run" at bounding box center [410, 218] width 116 height 16
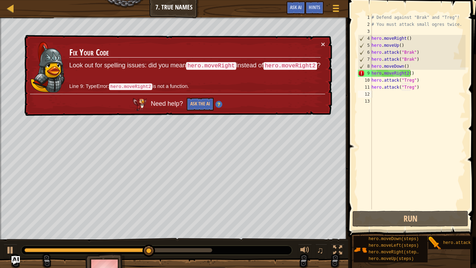
click at [320, 45] on td "Fix Your Code Look out for spelling issues: did you mean hero.moveRight instead…" at bounding box center [195, 66] width 252 height 53
click at [323, 45] on button "×" at bounding box center [323, 44] width 4 height 7
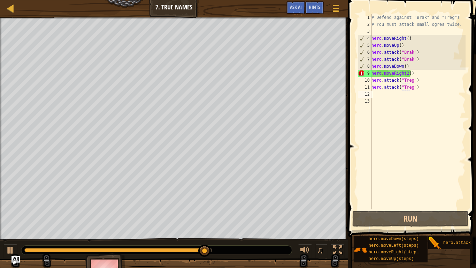
click at [406, 74] on div "# Defend against "Brak" and "Treg"! # You must attack small ogres twice. hero .…" at bounding box center [417, 118] width 95 height 209
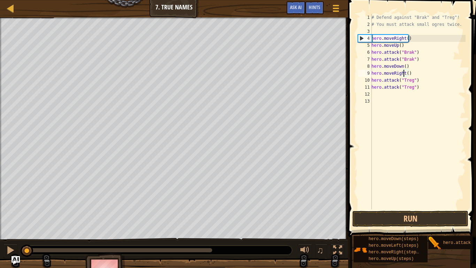
click at [18, 223] on div "Attack Brak twice. Collect the gem. Attack Treg twice. No code problems. Your h…" at bounding box center [238, 151] width 476 height 269
click at [384, 211] on button "Run" at bounding box center [410, 218] width 116 height 16
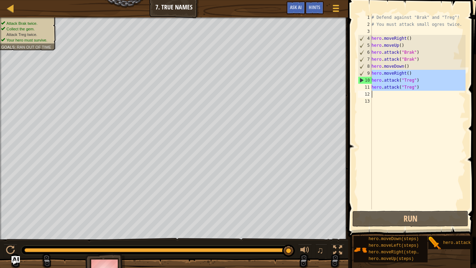
drag, startPoint x: 372, startPoint y: 72, endPoint x: 415, endPoint y: 95, distance: 48.2
click at [415, 95] on div "# Defend against "Brak" and "Treg"! # You must attack small ogres twice. hero .…" at bounding box center [417, 118] width 95 height 209
type textarea "hero.attack("Treg")"
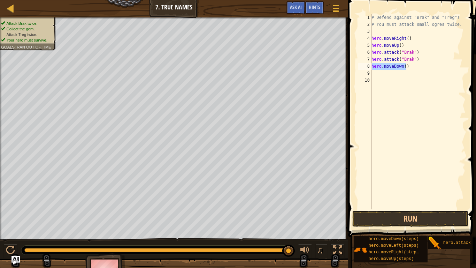
drag, startPoint x: 412, startPoint y: 69, endPoint x: 366, endPoint y: 67, distance: 46.1
click at [366, 67] on div "1 2 3 4 5 6 7 8 9 10 # Defend against "Brak" and "Treg"! # You must attack smal…" at bounding box center [410, 111] width 109 height 195
type textarea "hero.moveDown()"
drag, startPoint x: 372, startPoint y: 57, endPoint x: 422, endPoint y: 58, distance: 49.8
click at [422, 58] on div "# Defend against "Brak" and "Treg"! # You must attack small ogres twice. hero .…" at bounding box center [417, 118] width 95 height 209
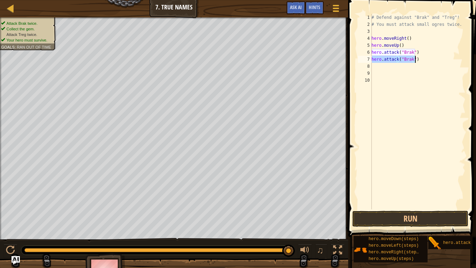
type textarea "hero.attack("Brak")"
click at [404, 68] on div "# Defend against "Brak" and "Treg"! # You must attack small ogres twice. hero .…" at bounding box center [417, 118] width 95 height 209
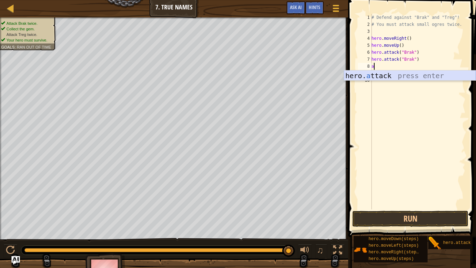
click at [405, 75] on div "hero. a ttack press enter" at bounding box center [410, 85] width 132 height 31
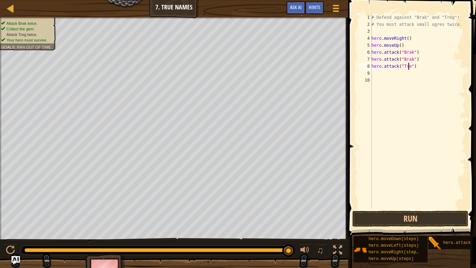
type textarea "hero.attack("Treg")"
click at [406, 74] on div "# Defend against "Brak" and "Treg"! # You must attack small ogres twice. hero .…" at bounding box center [417, 118] width 95 height 209
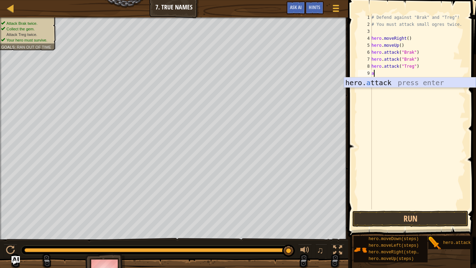
click at [397, 84] on div "hero. a ttack press enter" at bounding box center [410, 92] width 132 height 31
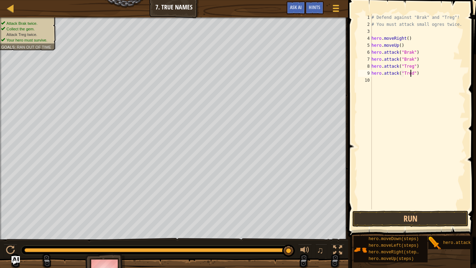
scroll to position [3, 3]
type textarea "hero.attack("Treg")"
click at [397, 84] on div "# Defend against "Brak" and "Treg"! # You must attack small ogres twice. hero .…" at bounding box center [417, 118] width 95 height 209
type textarea "m"
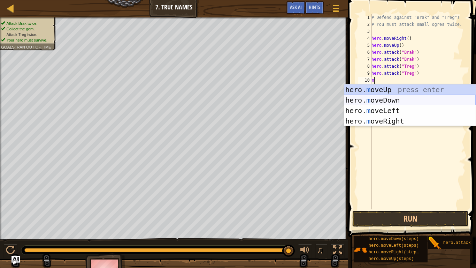
click at [398, 100] on div "hero. m oveUp press enter hero. m oveDown press enter hero. m oveLeft press ent…" at bounding box center [410, 115] width 132 height 63
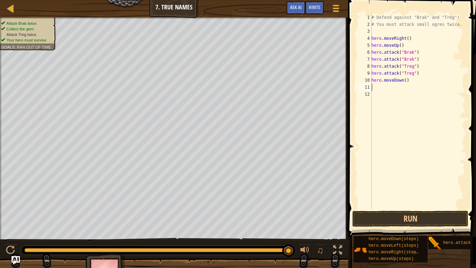
type textarea "m"
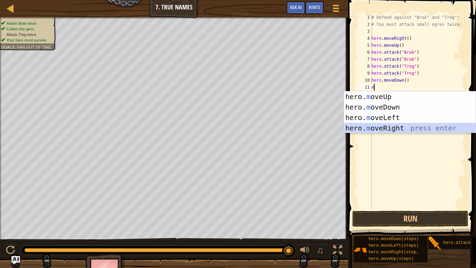
click at [378, 125] on div "hero. m oveUp press enter hero. m oveDown press enter hero. m oveLeft press ent…" at bounding box center [410, 122] width 132 height 63
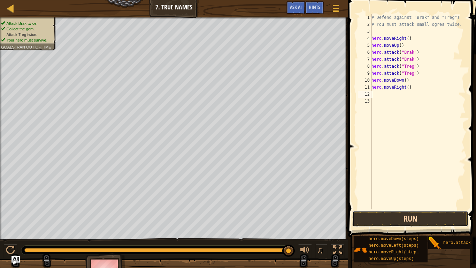
click at [402, 213] on button "Run" at bounding box center [410, 218] width 116 height 16
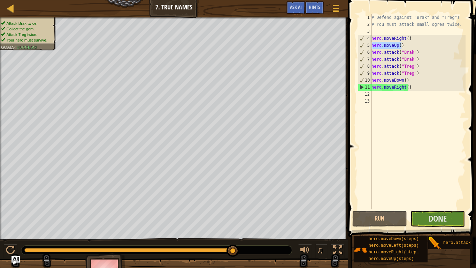
drag, startPoint x: 404, startPoint y: 44, endPoint x: 354, endPoint y: 44, distance: 50.5
click at [354, 44] on div "1 2 3 4 5 6 7 8 9 10 11 12 13 # Defend against "Brak" and "Treg"! # You must at…" at bounding box center [411, 131] width 130 height 257
type textarea "hero.moveUp()"
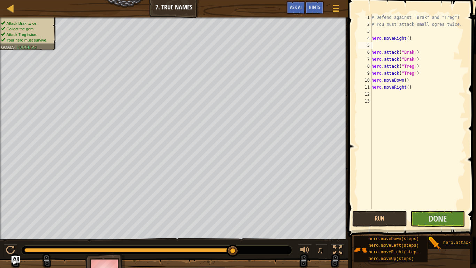
type textarea "hero.moveRight()"
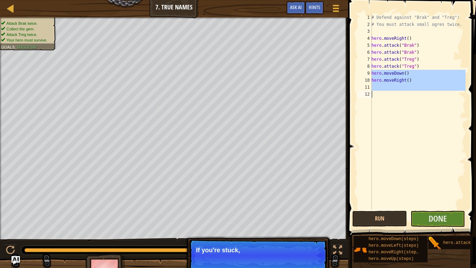
drag, startPoint x: 369, startPoint y: 72, endPoint x: 416, endPoint y: 93, distance: 51.0
click at [416, 93] on div "hero.moveRight() 1 2 3 4 5 6 7 8 9 10 11 12 # Defend against "Brak" and "Treg"!…" at bounding box center [410, 111] width 109 height 195
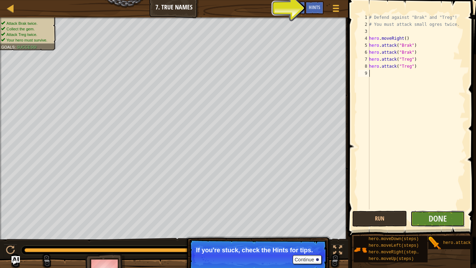
click at [417, 220] on button "Done" at bounding box center [437, 218] width 55 height 16
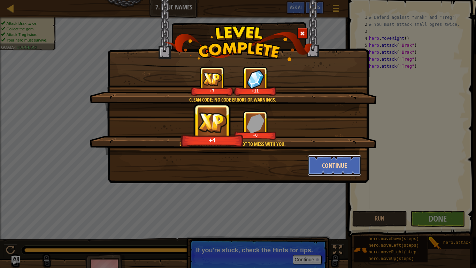
click at [342, 162] on button "Continue" at bounding box center [335, 165] width 54 height 21
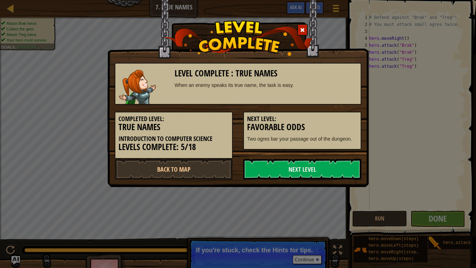
click at [342, 162] on link "Next Level" at bounding box center [302, 169] width 118 height 21
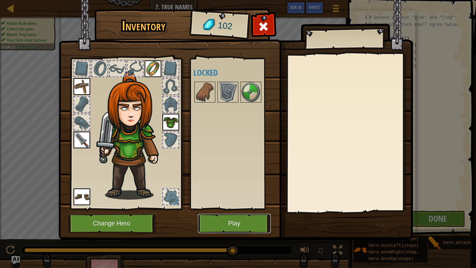
click at [238, 218] on button "Play" at bounding box center [234, 223] width 73 height 19
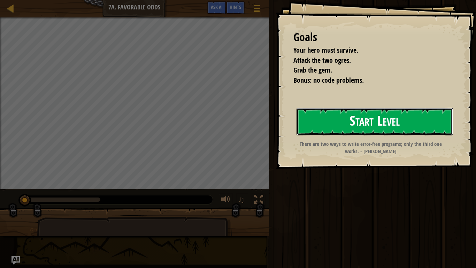
click at [329, 114] on button "Start Level" at bounding box center [375, 122] width 156 height 28
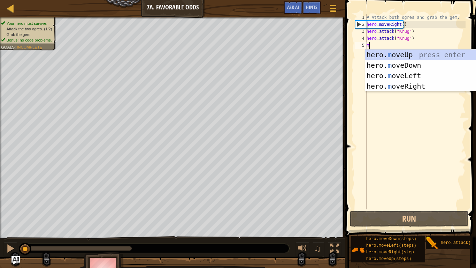
type textarea "m"
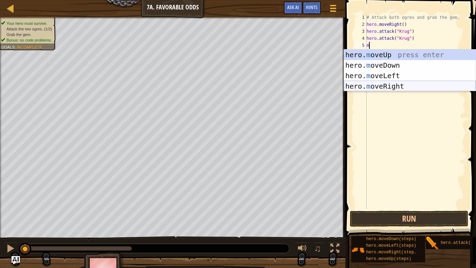
click at [384, 84] on div "hero. m oveUp press enter hero. m oveDown press enter hero. m oveLeft press ent…" at bounding box center [410, 80] width 132 height 63
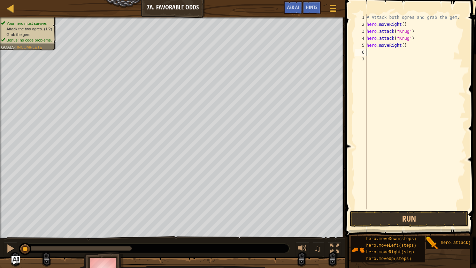
type textarea "m"
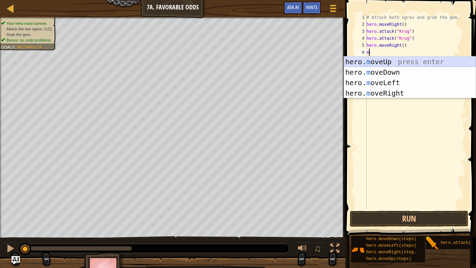
click at [395, 60] on div "hero. m oveUp press enter hero. m oveDown press enter hero. m oveLeft press ent…" at bounding box center [410, 87] width 132 height 63
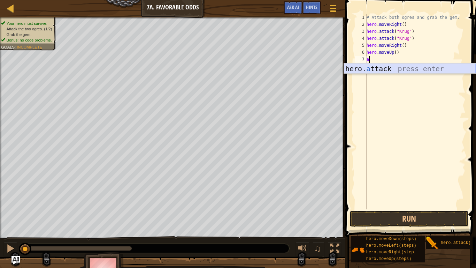
click at [405, 68] on div "hero. a ttack press enter" at bounding box center [410, 78] width 132 height 31
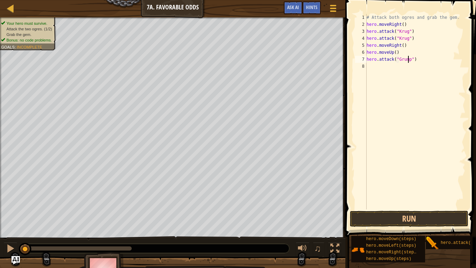
scroll to position [3, 3]
drag, startPoint x: 407, startPoint y: 63, endPoint x: 362, endPoint y: 58, distance: 45.6
click at [362, 58] on div "hero.attack("Grump") 1 2 3 4 5 6 7 8 # Attack both [PERSON_NAME] and grab the g…" at bounding box center [410, 111] width 112 height 195
type textarea "hero.attack("Grump")"
click at [373, 67] on div "# Attack both ogres and grab the gem. hero . moveRight ( ) hero . attack ( "[PE…" at bounding box center [415, 111] width 100 height 195
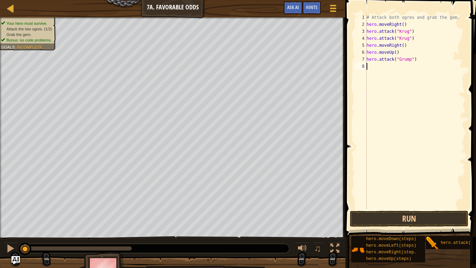
scroll to position [3, 0]
type textarea "m"
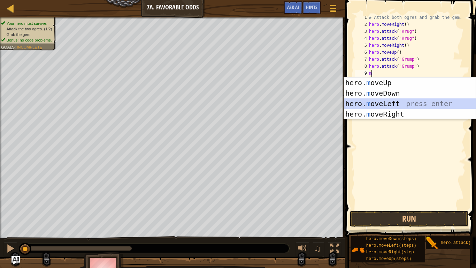
click at [370, 103] on div "hero. m oveUp press enter hero. m oveDown press enter hero. m oveLeft press ent…" at bounding box center [410, 108] width 132 height 63
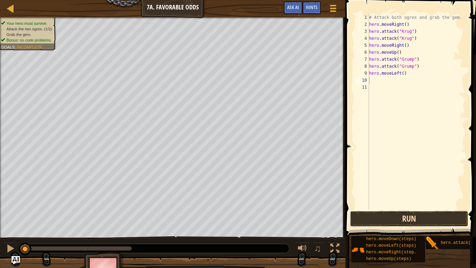
click at [402, 217] on button "Run" at bounding box center [409, 218] width 118 height 16
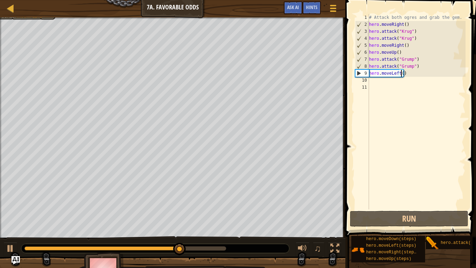
click at [400, 72] on div "# Attack both ogres and grab the gem. hero . moveRight ( ) hero . attack ( "[PE…" at bounding box center [417, 118] width 98 height 209
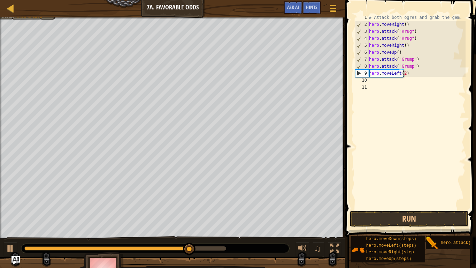
scroll to position [3, 3]
type textarea "hero.moveLeft(2)"
click at [368, 223] on button "Run" at bounding box center [409, 218] width 118 height 16
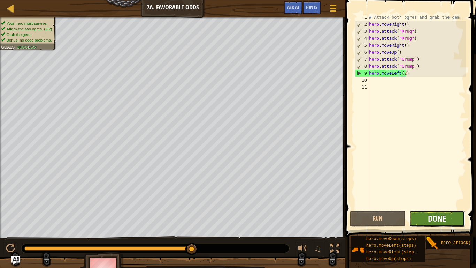
click at [428, 217] on span "Done" at bounding box center [437, 218] width 18 height 11
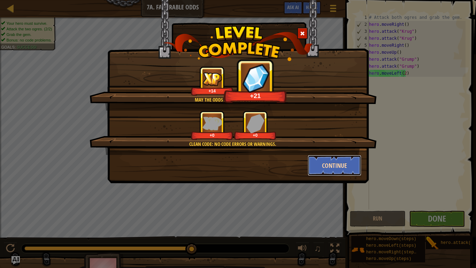
click at [338, 168] on button "Continue" at bounding box center [335, 165] width 54 height 21
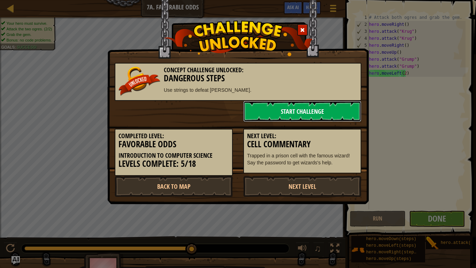
click at [306, 109] on link "Start Challenge" at bounding box center [302, 111] width 118 height 21
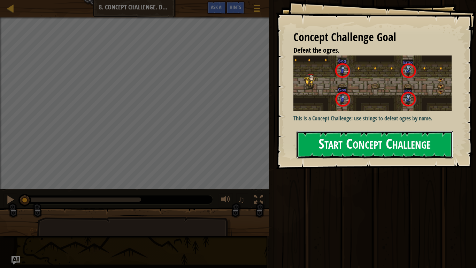
click at [320, 133] on button "Start Concept Challenge" at bounding box center [375, 145] width 156 height 28
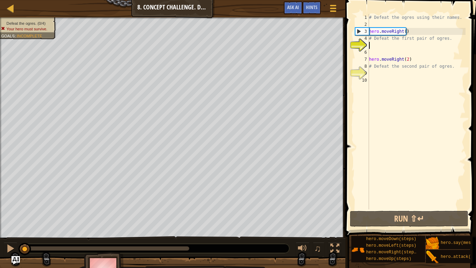
click at [384, 47] on div "# Defeat the ogres using their names. hero . moveRight ( ) # Defeat the first p…" at bounding box center [417, 118] width 98 height 209
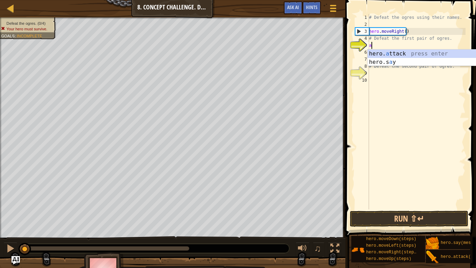
scroll to position [3, 0]
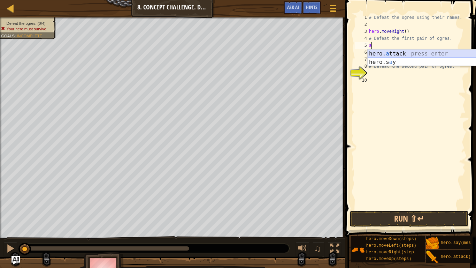
click at [390, 55] on div "hero. a ttack press enter hero.s a y press enter" at bounding box center [434, 65] width 132 height 33
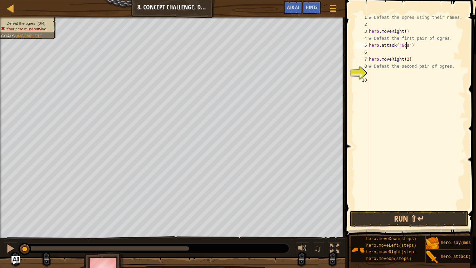
scroll to position [3, 3]
drag, startPoint x: 368, startPoint y: 44, endPoint x: 406, endPoint y: 46, distance: 38.0
click at [406, 46] on div "hero.attack("Gos") 1 2 3 4 5 6 7 8 9 10 # Defeat the ogres using their names. h…" at bounding box center [410, 111] width 112 height 195
type textarea "hero.attack("Gos")"
click at [402, 51] on div "# Defeat the ogres using their names. hero . moveRight ( ) # Defeat the first p…" at bounding box center [417, 111] width 98 height 195
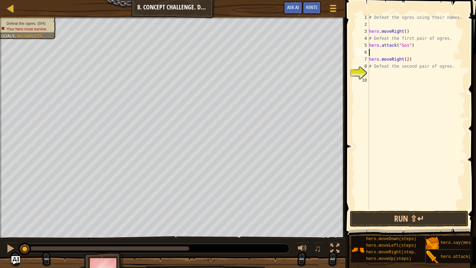
scroll to position [3, 0]
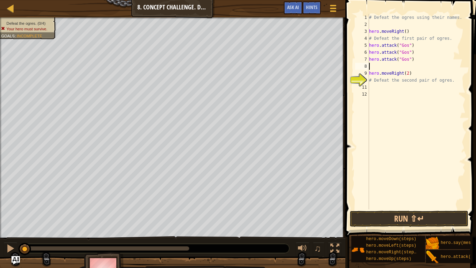
paste textarea "hero.attack("Gos")"
click at [401, 59] on div "# Defeat the ogres using their names. hero . moveRight ( ) # Defeat the first p…" at bounding box center [417, 118] width 98 height 209
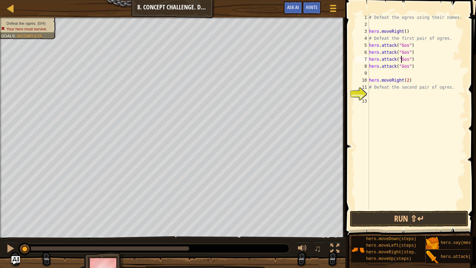
click at [401, 59] on div "# Defeat the ogres using their names. hero . moveRight ( ) # Defeat the first p…" at bounding box center [417, 118] width 98 height 209
click at [402, 67] on div "# Defeat the ogres using their names. hero . moveRight ( ) # Defeat the first p…" at bounding box center [417, 118] width 98 height 209
type textarea "hero.attack("Sog")"
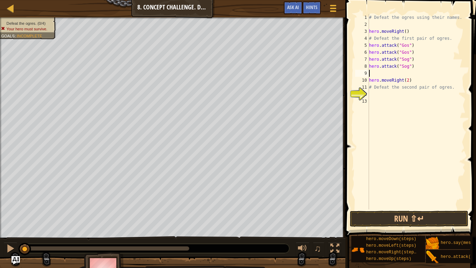
click at [390, 75] on div "# Defeat the ogres using their names. hero . moveRight ( ) # Defeat the first p…" at bounding box center [417, 118] width 98 height 209
type textarea "hero.attack("Sog")"
click at [400, 86] on div "# Defeat the ogres using their names. hero . moveRight ( ) # Defeat the first p…" at bounding box center [417, 118] width 98 height 209
paste textarea "hero.attack("Gos")"
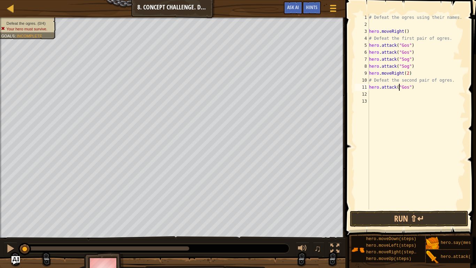
click at [400, 89] on div "# Defeat the ogres using their names. hero . moveRight ( ) # Defeat the first p…" at bounding box center [417, 118] width 98 height 209
drag, startPoint x: 367, startPoint y: 87, endPoint x: 410, endPoint y: 93, distance: 43.3
click at [410, 93] on div "hero.attack("Ergo") 1 2 3 4 5 6 7 8 9 10 11 12 13 # Defeat the ogres using thei…" at bounding box center [410, 111] width 112 height 195
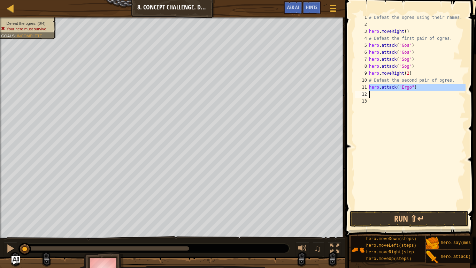
type textarea "hero.attack("Ergo")"
click at [408, 97] on div "# Defeat the ogres using their names. hero . moveRight ( ) # Defeat the first p…" at bounding box center [417, 111] width 98 height 195
paste textarea "hero.attack("Ergo")"
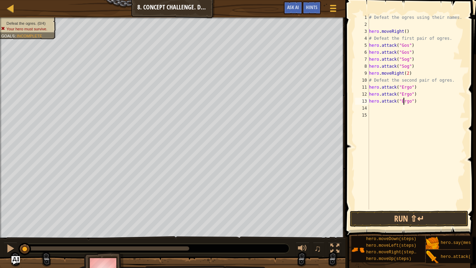
click at [403, 102] on div "# Defeat the ogres using their names. hero . moveRight ( ) # Defeat the first p…" at bounding box center [417, 118] width 98 height 209
type textarea "hero.attack("Kro")"
drag, startPoint x: 415, startPoint y: 101, endPoint x: 356, endPoint y: 104, distance: 58.9
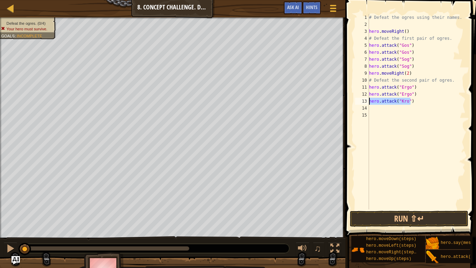
click at [356, 104] on div "hero.attack("Kro") 1 2 3 4 5 6 7 8 9 10 11 12 13 14 15 # Defeat the ogres using…" at bounding box center [410, 111] width 112 height 195
paste textarea
click at [372, 99] on div "# Defeat the ogres using their names. hero . moveRight ( ) # Defeat the first p…" at bounding box center [417, 118] width 98 height 209
click at [403, 101] on div "# Defeat the ogres using their names. hero . moveRight ( ) # Defeat the first p…" at bounding box center [417, 118] width 98 height 209
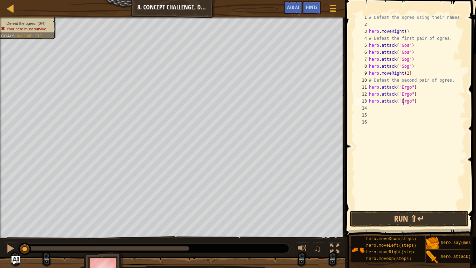
click at [403, 101] on div "# Defeat the ogres using their names. hero . moveRight ( ) # Defeat the first p…" at bounding box center [417, 118] width 98 height 209
type textarea "hero.attack("Kro")"
click at [402, 107] on div "# Defeat the ogres using their names. hero . moveRight ( ) # Defeat the first p…" at bounding box center [417, 118] width 98 height 209
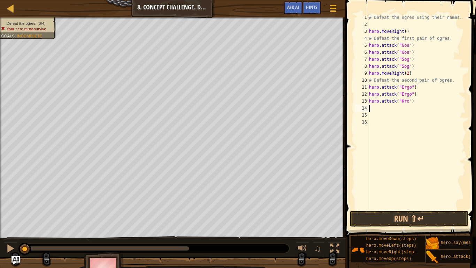
paste textarea "hero.attack("Ergo")"
click at [405, 112] on div "# Defeat the ogres using their names. hero . moveRight ( ) # Defeat the first p…" at bounding box center [417, 118] width 98 height 209
click at [405, 110] on div "# Defeat the ogres using their names. hero . moveRight ( ) # Defeat the first p…" at bounding box center [417, 118] width 98 height 209
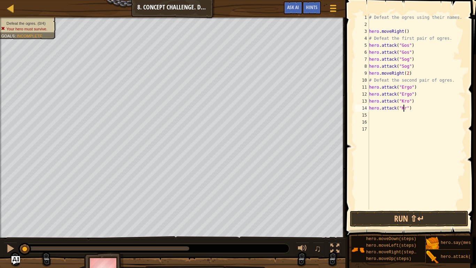
type textarea "hero.attack("Kro")"
click at [409, 218] on button "Run ⇧↵" at bounding box center [409, 218] width 118 height 16
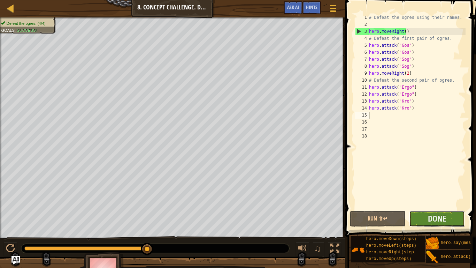
click at [425, 220] on button "Done" at bounding box center [437, 218] width 56 height 16
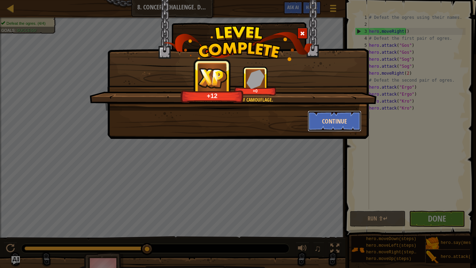
click at [330, 122] on button "Continue" at bounding box center [335, 120] width 54 height 21
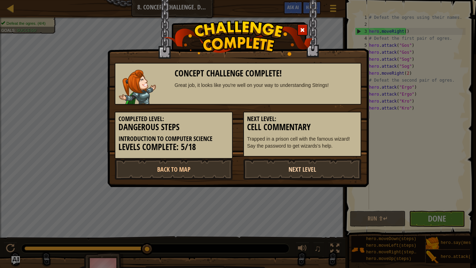
click at [309, 163] on link "Next Level" at bounding box center [302, 169] width 118 height 21
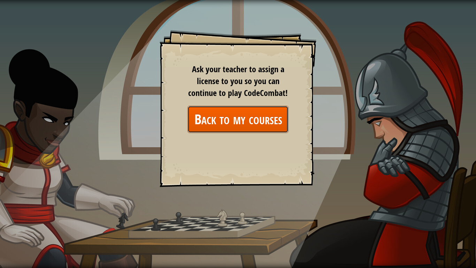
click at [265, 118] on link "Back to my courses" at bounding box center [237, 119] width 101 height 27
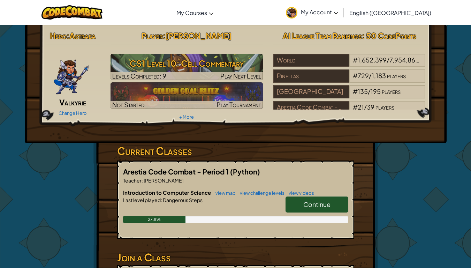
click at [401, 175] on div "Hero : Astraea Valkyrie Change Hero Player : [PERSON_NAME] CS1 Level 10: Cell C…" at bounding box center [236, 182] width 408 height 315
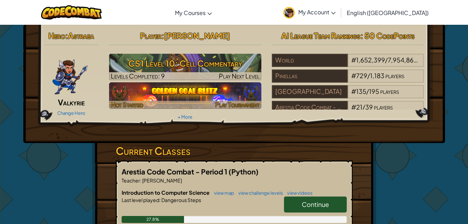
click at [203, 101] on div at bounding box center [185, 105] width 152 height 8
